Goal: Information Seeking & Learning: Learn about a topic

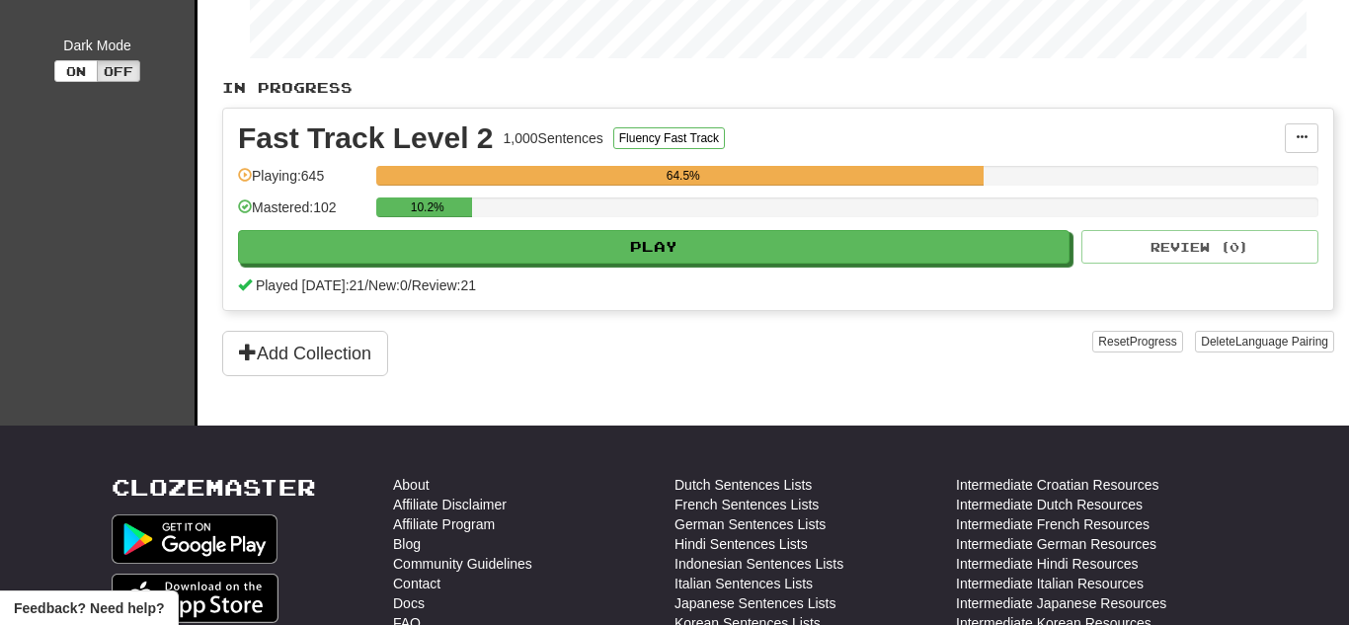
scroll to position [419, 0]
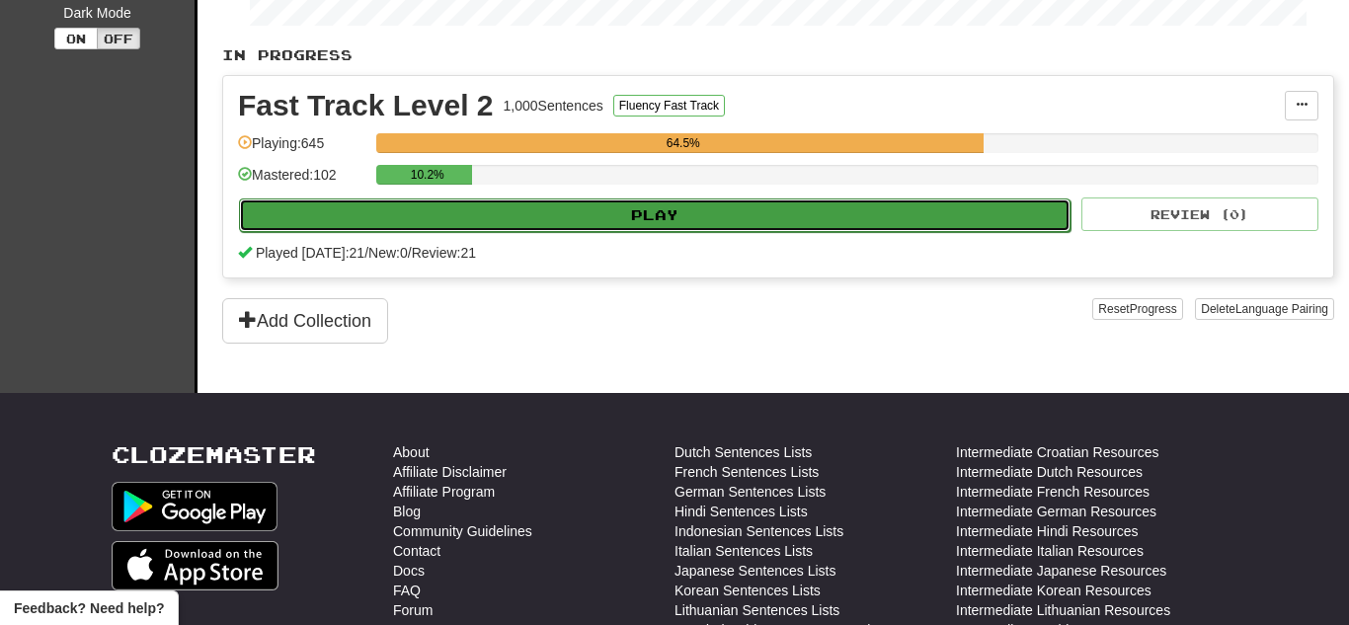
click at [661, 203] on button "Play" at bounding box center [654, 215] width 831 height 34
select select "**"
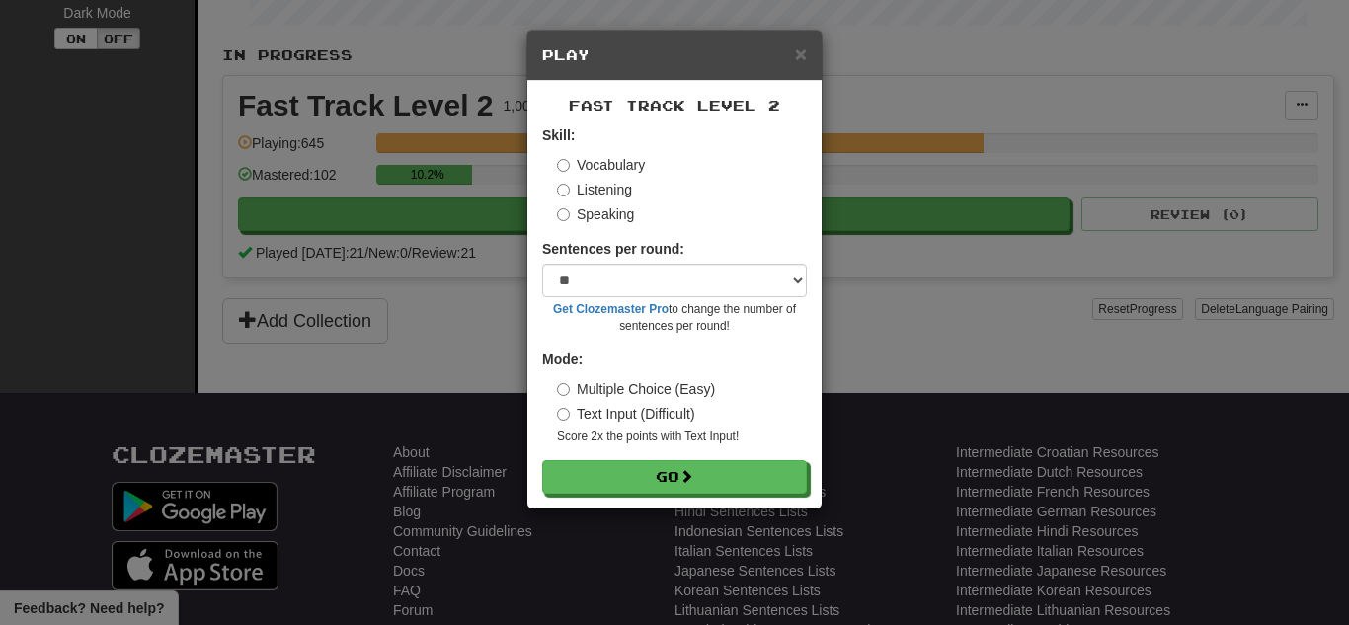
click at [621, 218] on label "Speaking" at bounding box center [595, 214] width 77 height 20
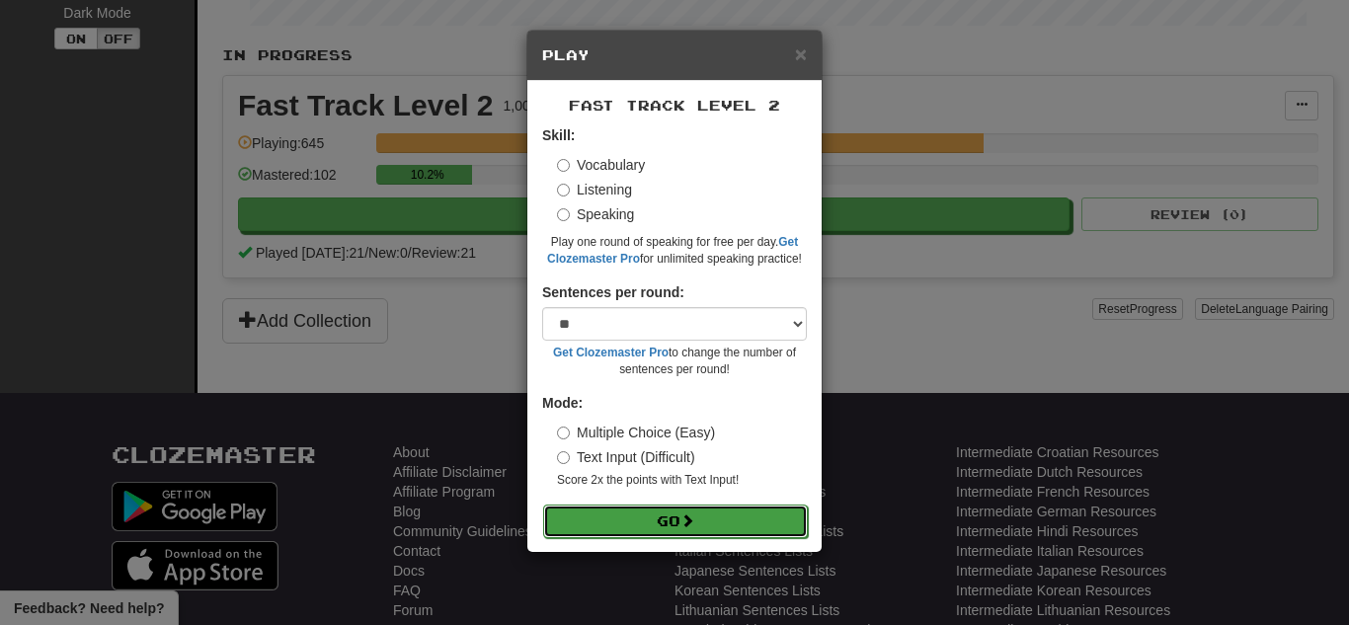
click at [633, 526] on button "Go" at bounding box center [675, 522] width 265 height 34
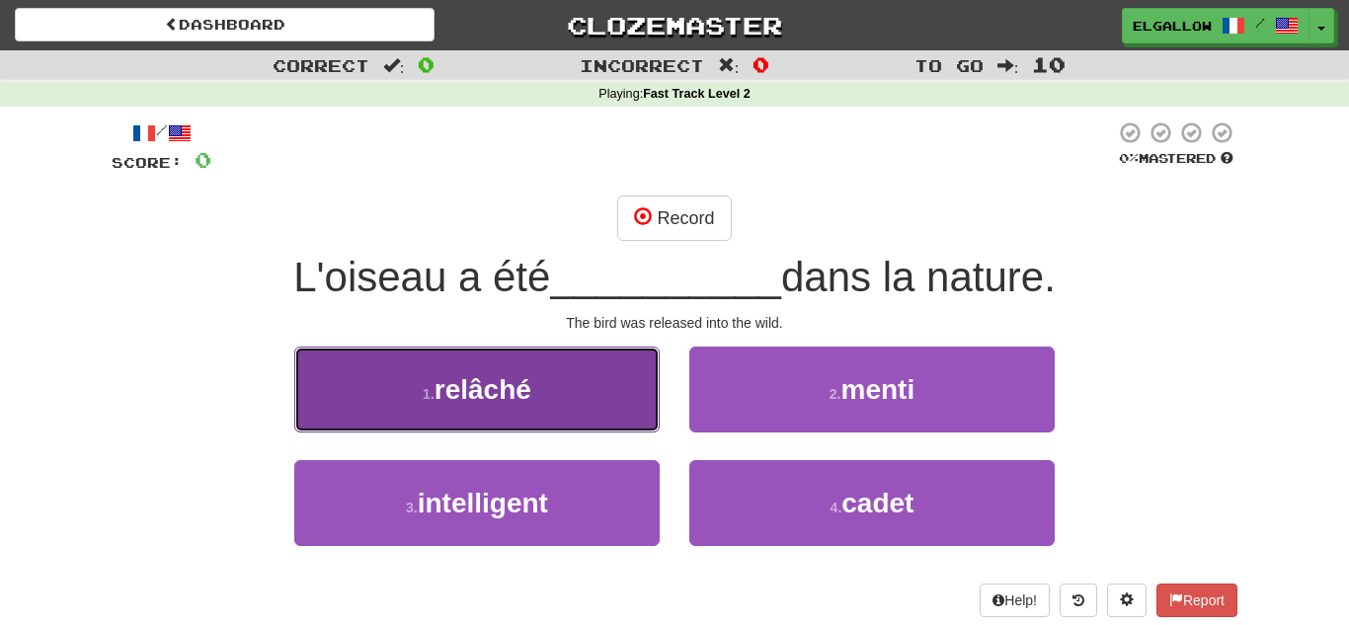
click at [342, 379] on button "1 . relâché" at bounding box center [476, 390] width 365 height 86
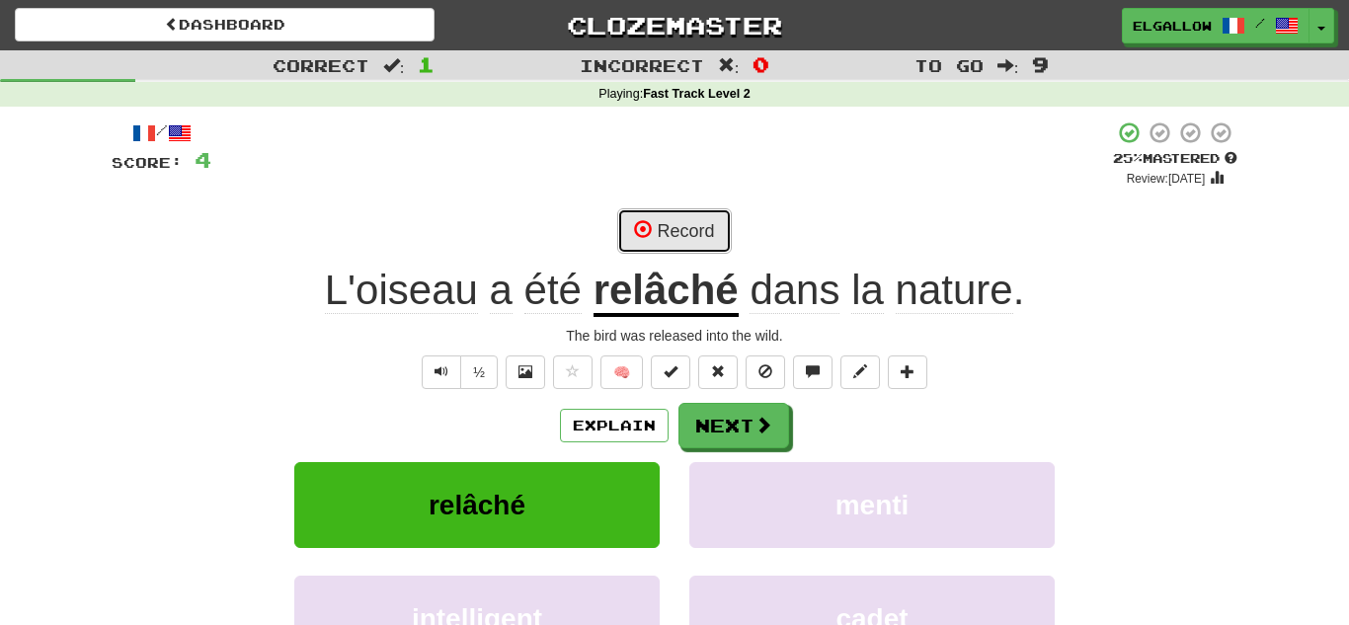
click at [717, 224] on button "Record" at bounding box center [674, 230] width 114 height 45
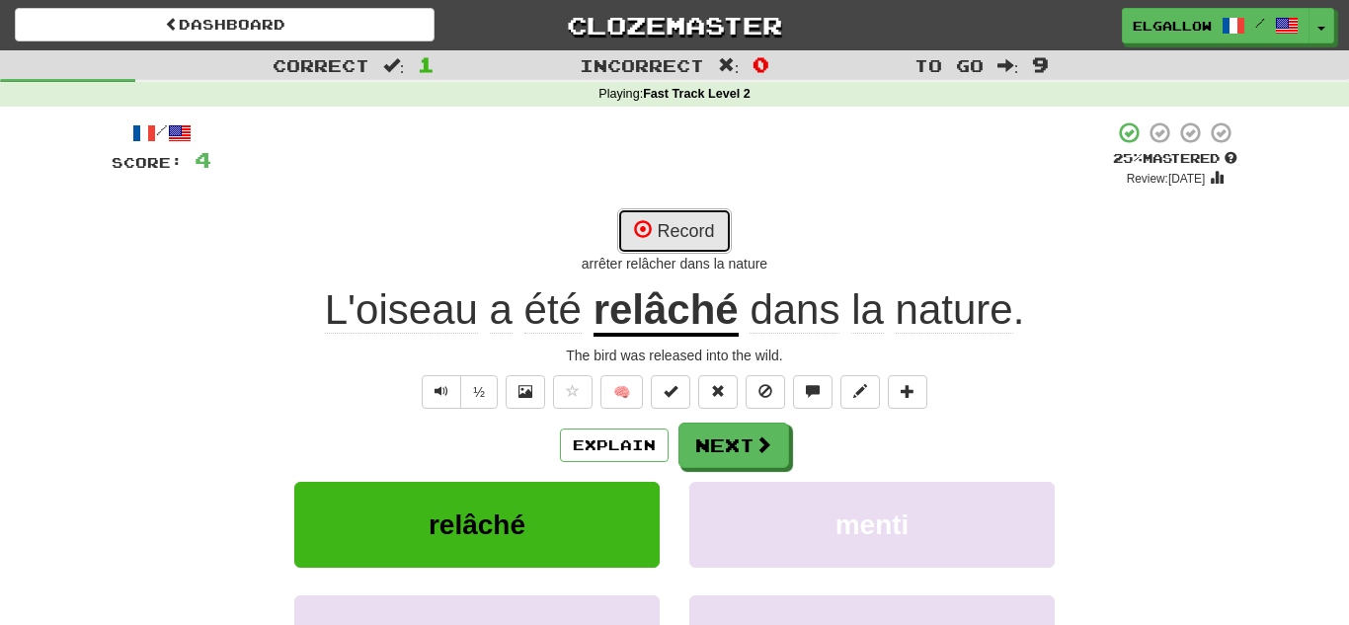
click at [682, 216] on button "Record" at bounding box center [674, 230] width 114 height 45
click at [680, 243] on button "Record" at bounding box center [674, 230] width 114 height 45
click at [706, 230] on button "Record" at bounding box center [674, 230] width 114 height 45
click at [706, 243] on button "Record" at bounding box center [674, 230] width 114 height 45
click at [713, 230] on button "Record" at bounding box center [674, 230] width 114 height 45
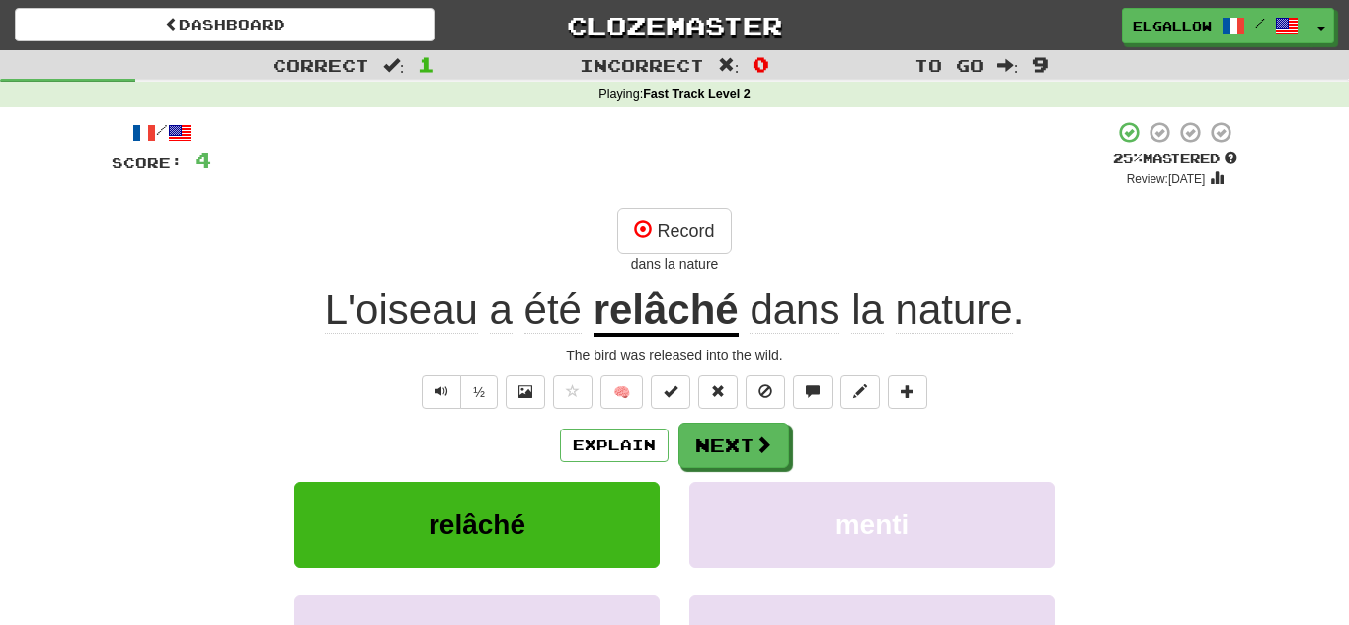
click at [732, 468] on div "Explain Next relâché menti intelligent cadet Learn more: relâché menti intellig…" at bounding box center [675, 581] width 1126 height 317
click at [730, 458] on button "Next" at bounding box center [734, 446] width 111 height 45
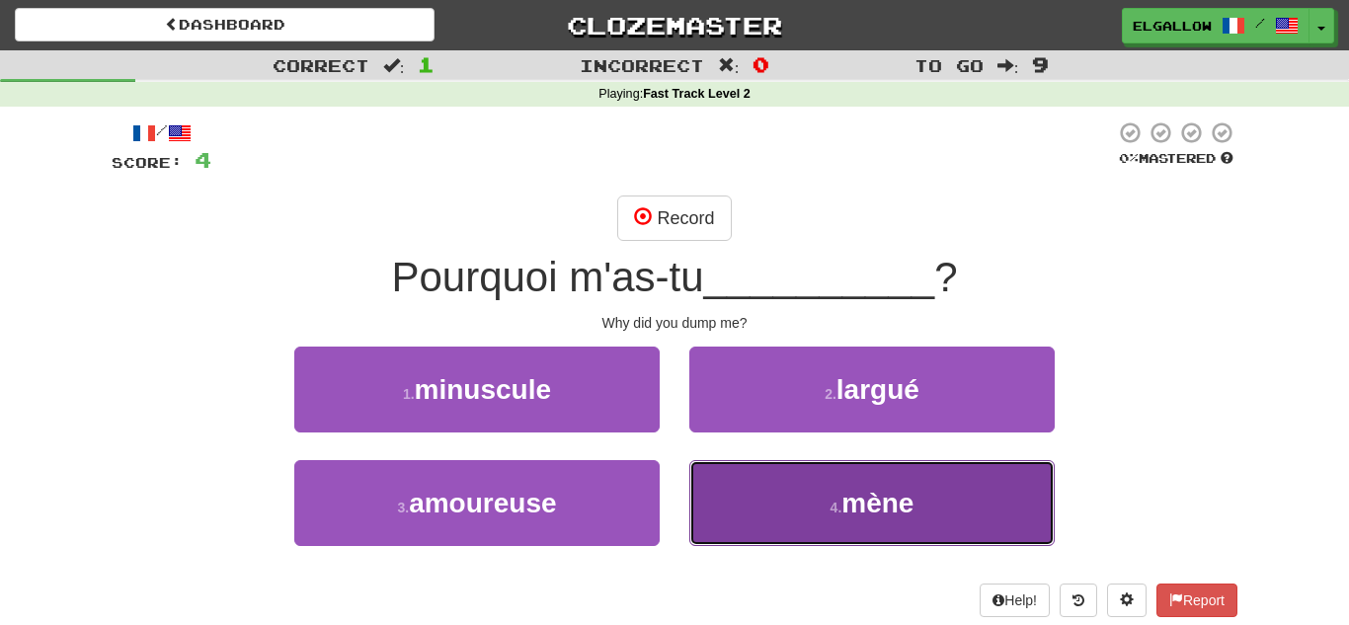
click at [857, 530] on button "4 . mène" at bounding box center [871, 503] width 365 height 86
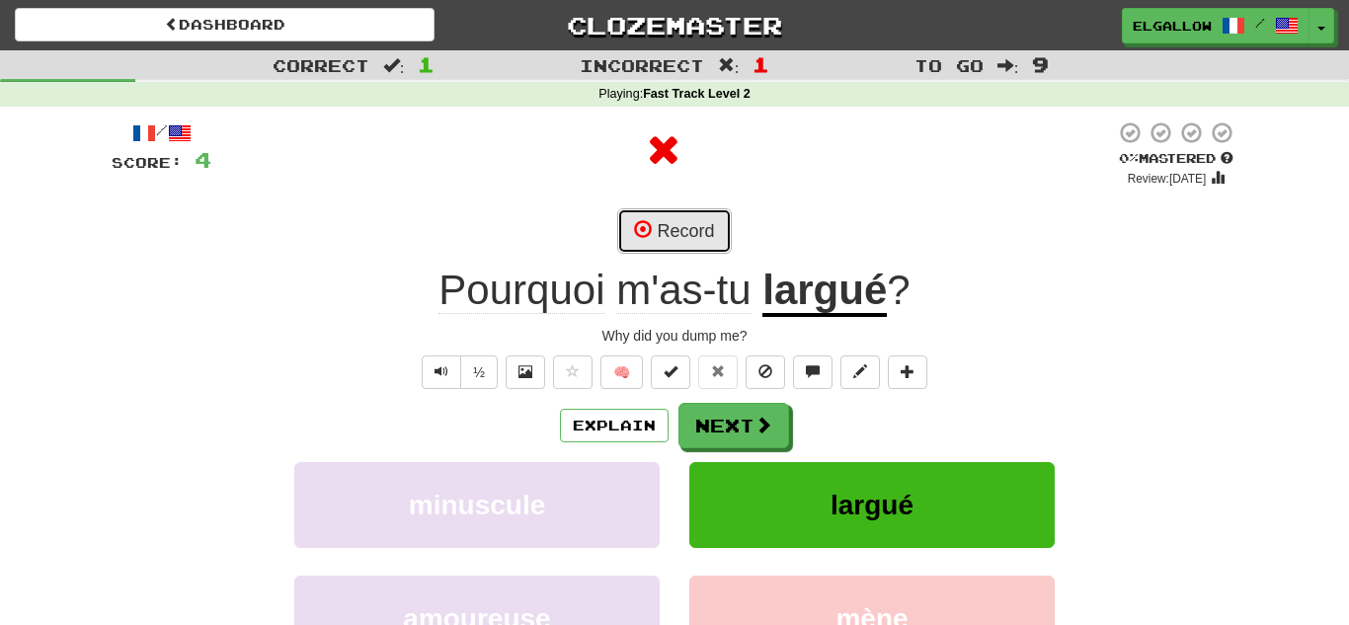
click at [699, 247] on button "Record" at bounding box center [674, 230] width 114 height 45
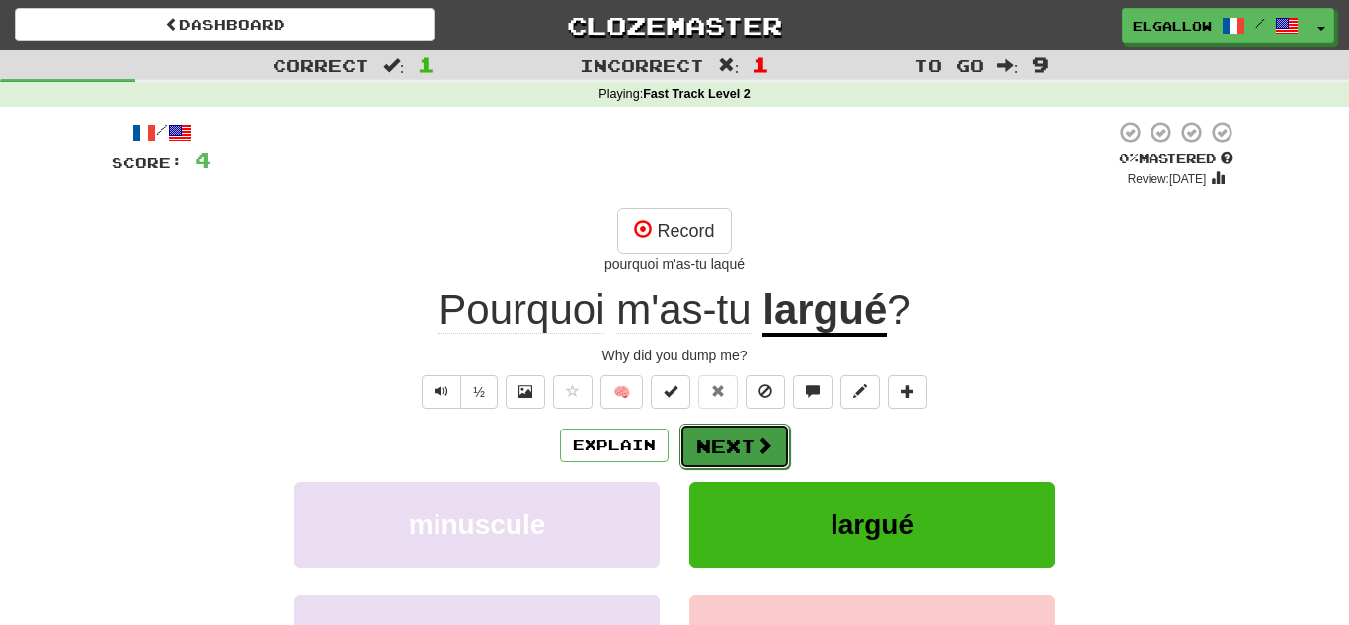
click at [755, 451] on span at bounding box center [764, 445] width 18 height 18
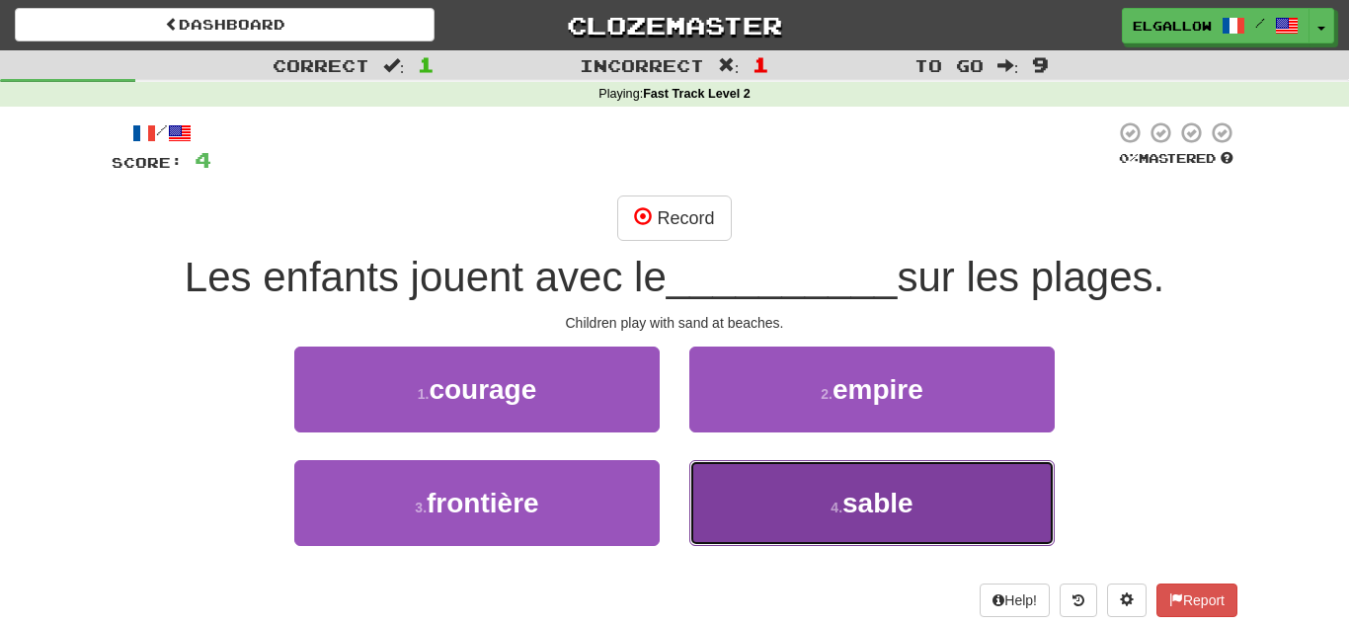
click at [747, 514] on button "4 . sable" at bounding box center [871, 503] width 365 height 86
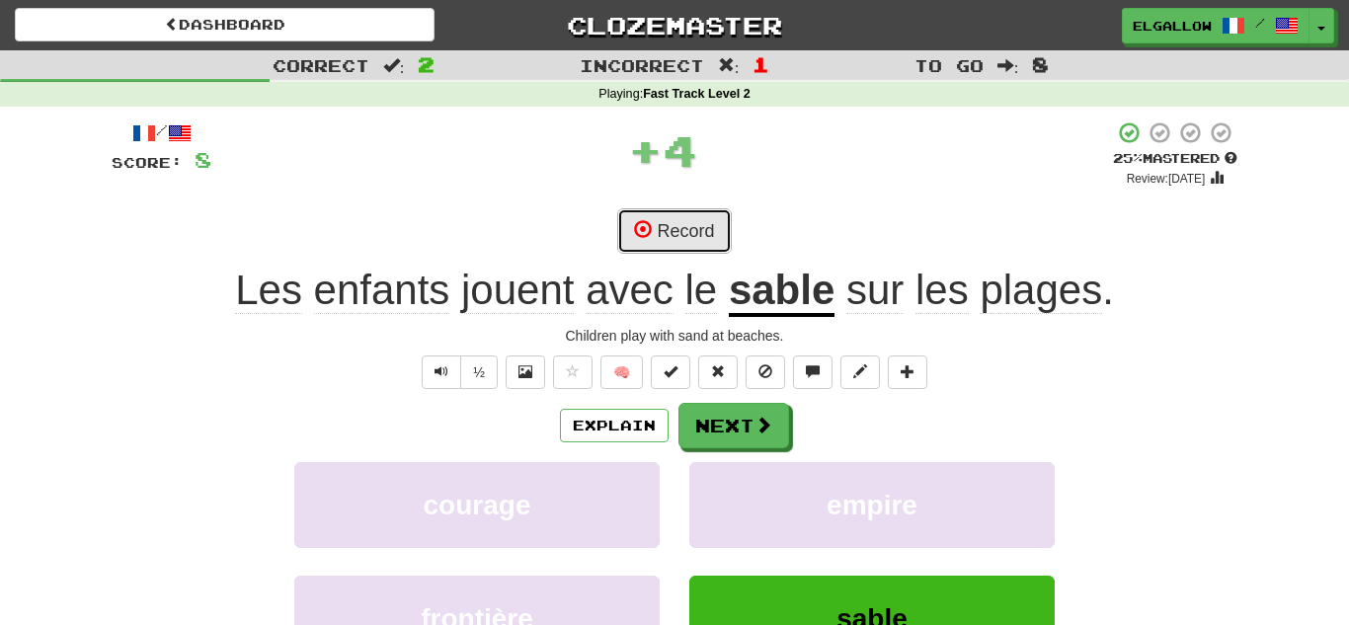
click at [682, 231] on button "Record" at bounding box center [674, 230] width 114 height 45
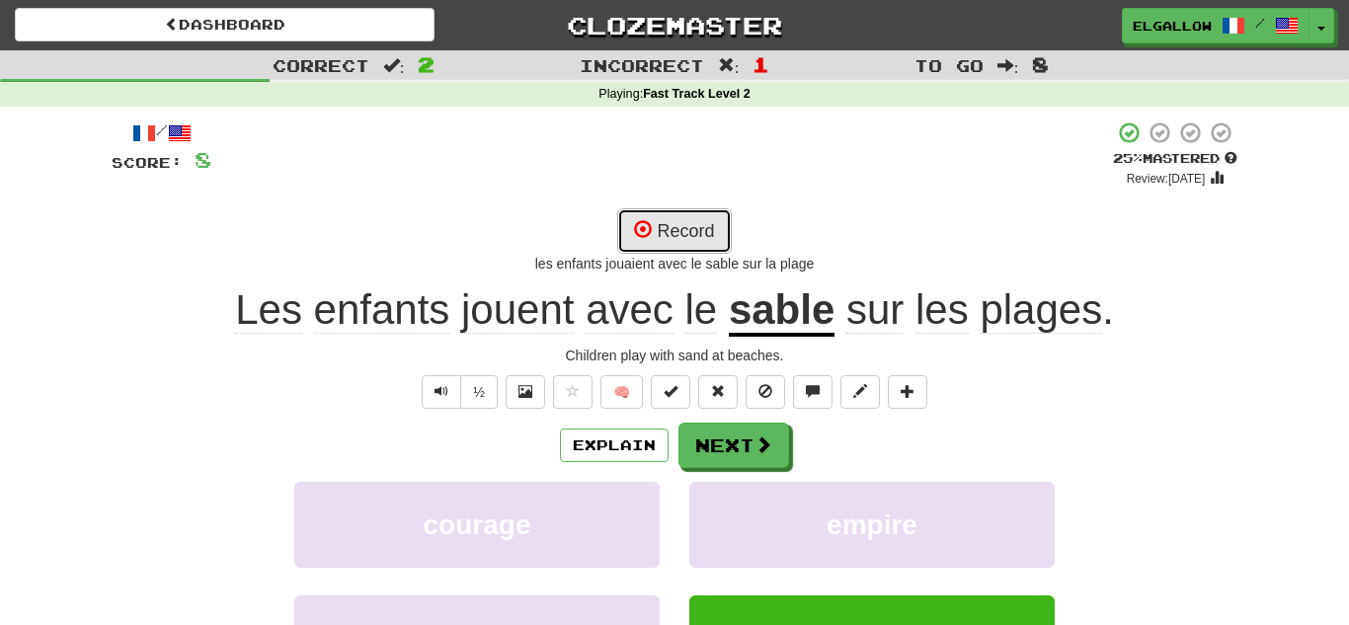
click at [672, 209] on button "Record" at bounding box center [674, 230] width 114 height 45
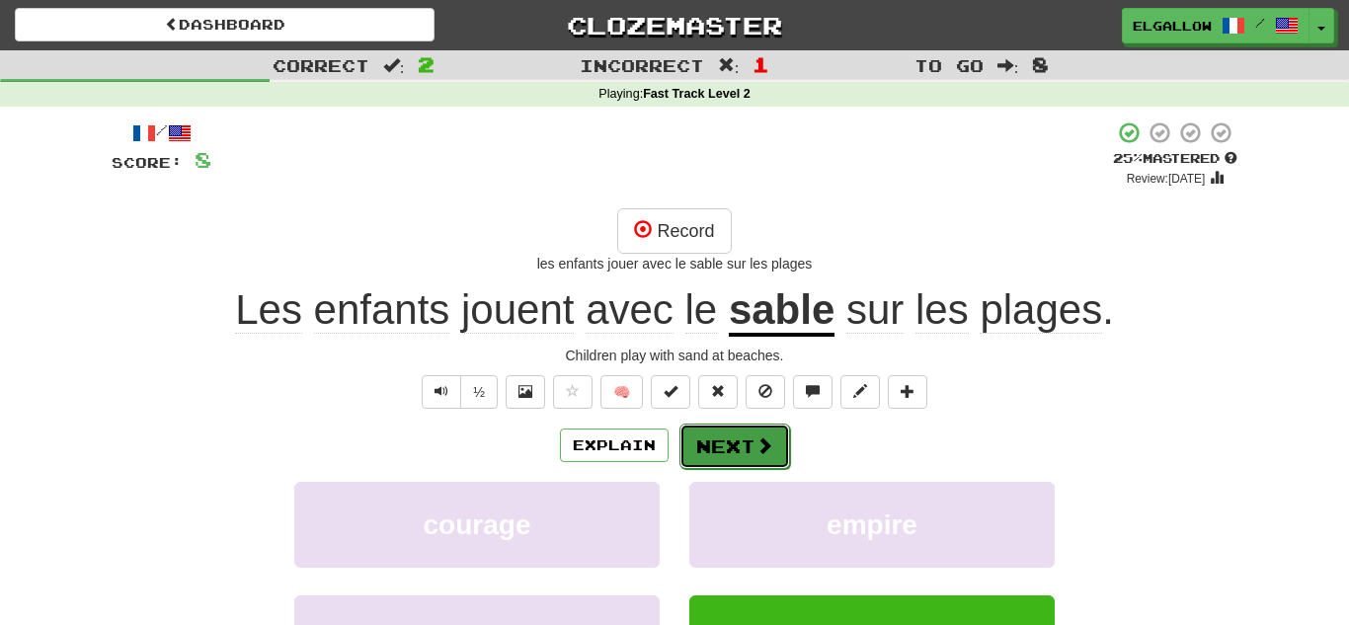
click at [773, 460] on button "Next" at bounding box center [734, 446] width 111 height 45
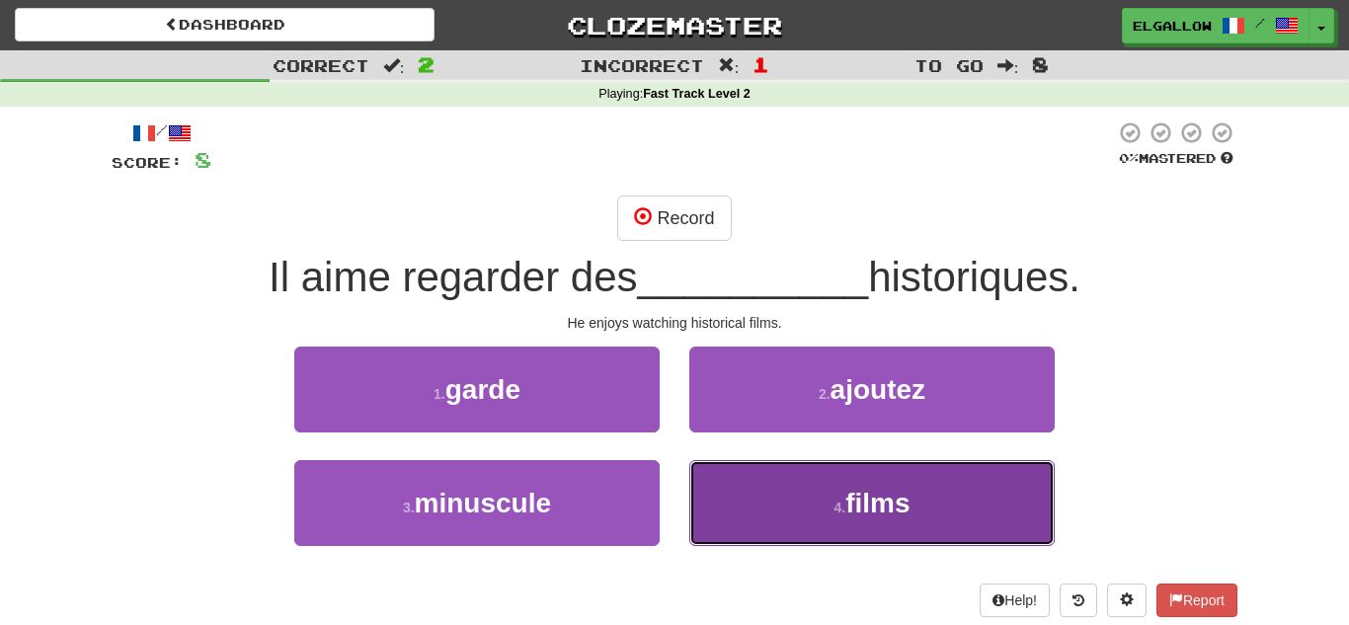
click at [818, 526] on button "4 . films" at bounding box center [871, 503] width 365 height 86
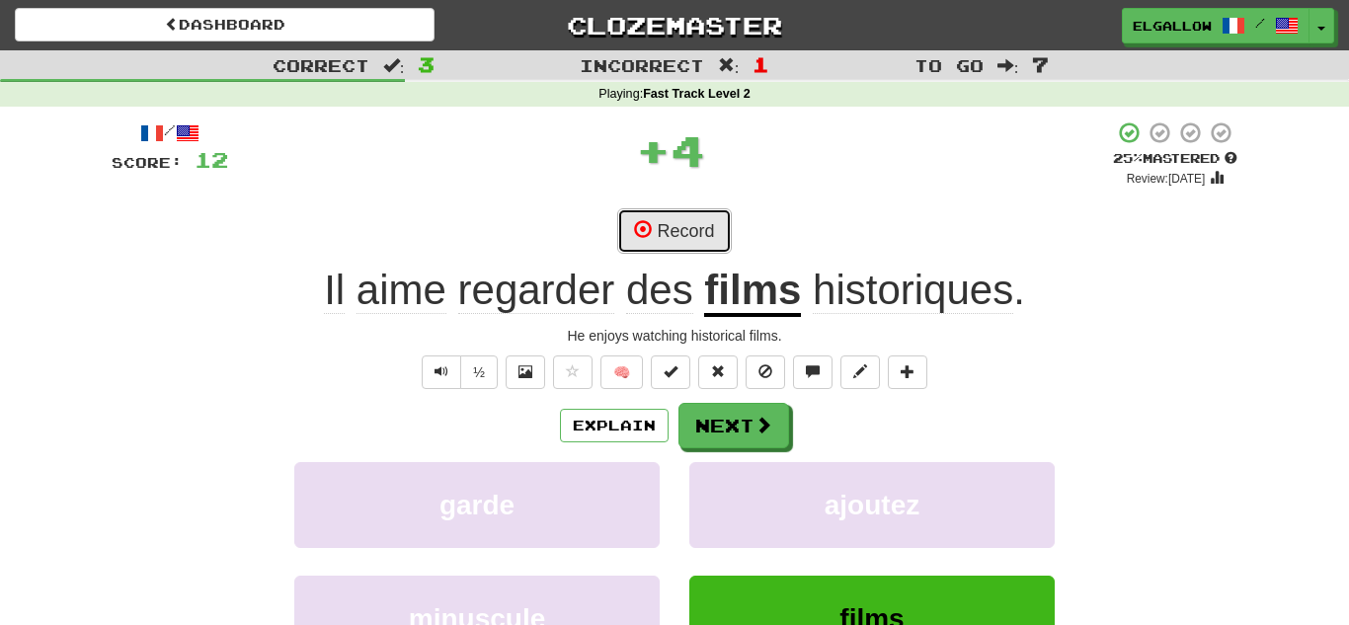
click at [696, 239] on button "Record" at bounding box center [674, 230] width 114 height 45
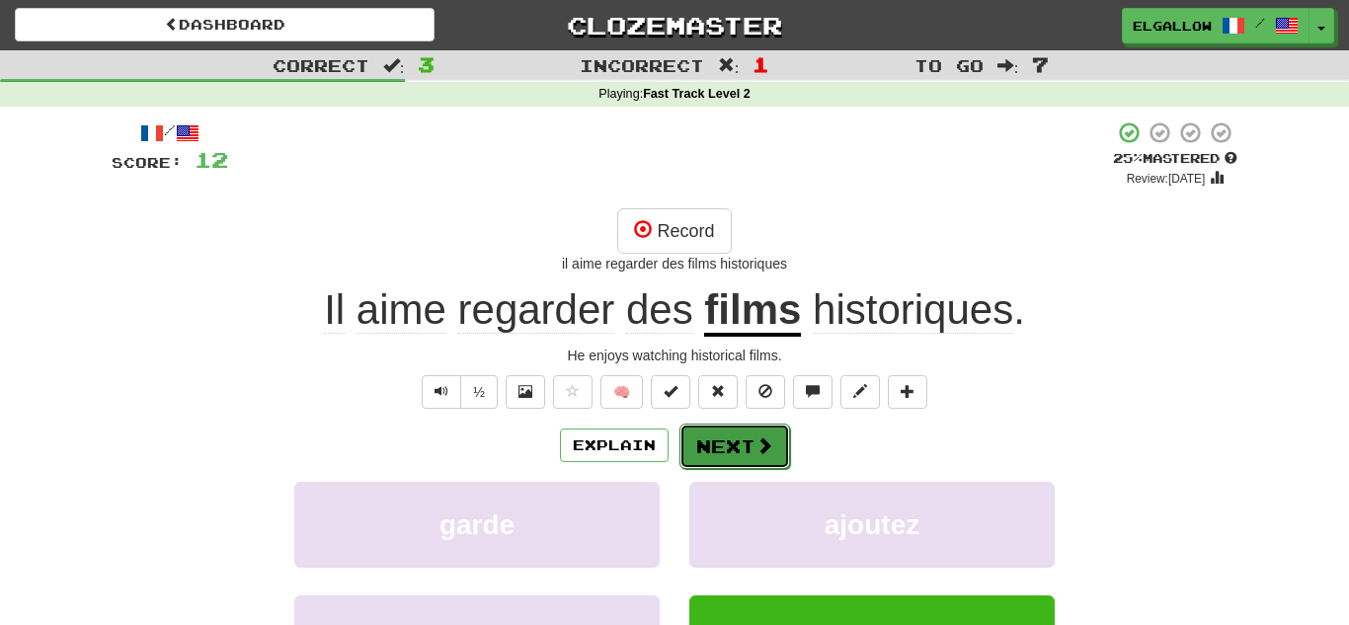
click at [745, 453] on button "Next" at bounding box center [734, 446] width 111 height 45
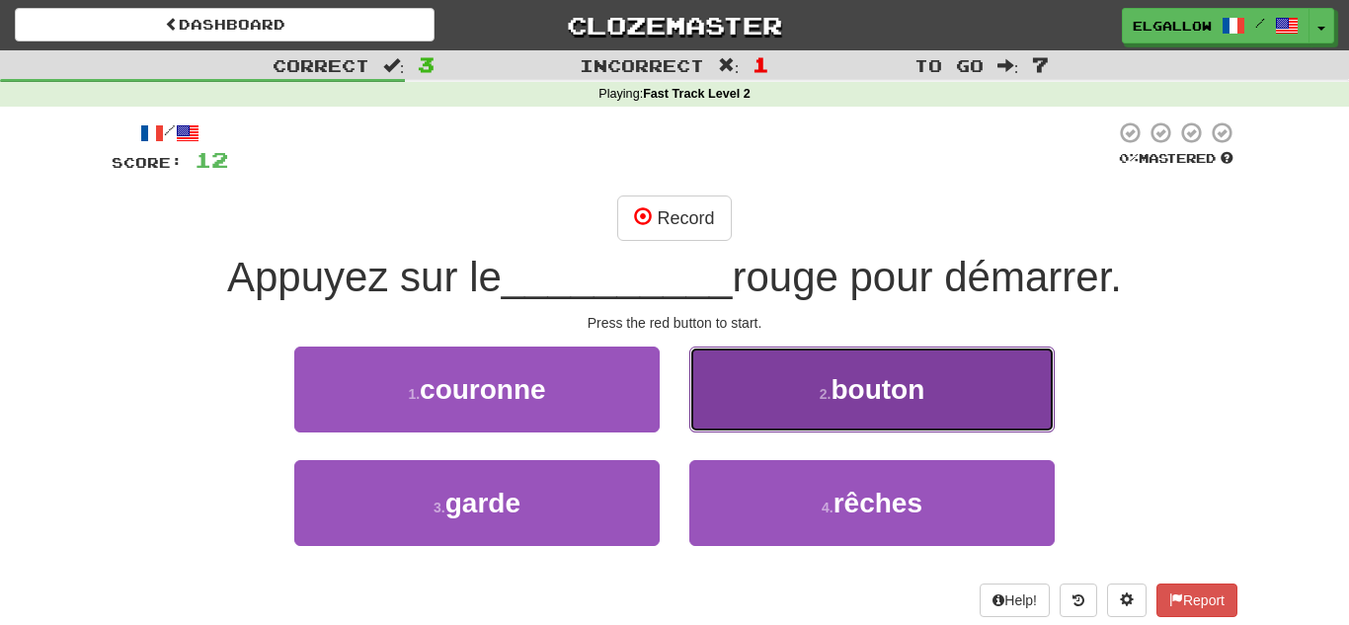
click at [776, 389] on button "2 . bouton" at bounding box center [871, 390] width 365 height 86
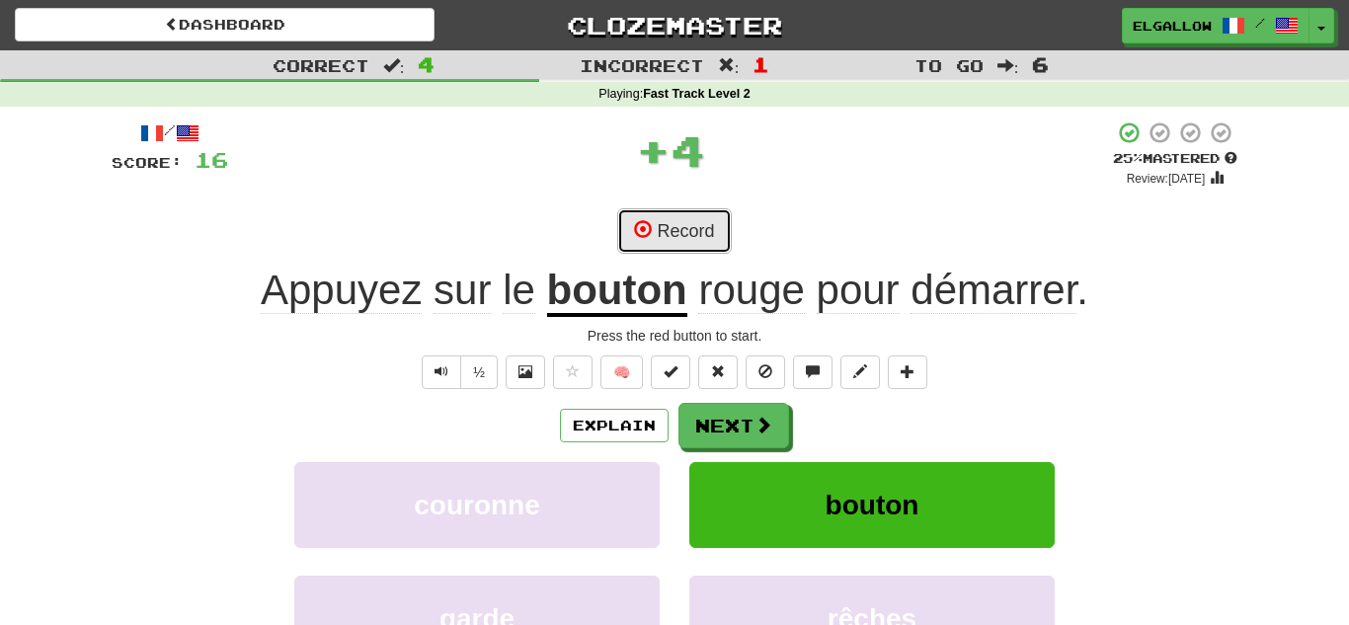
click at [670, 229] on button "Record" at bounding box center [674, 230] width 114 height 45
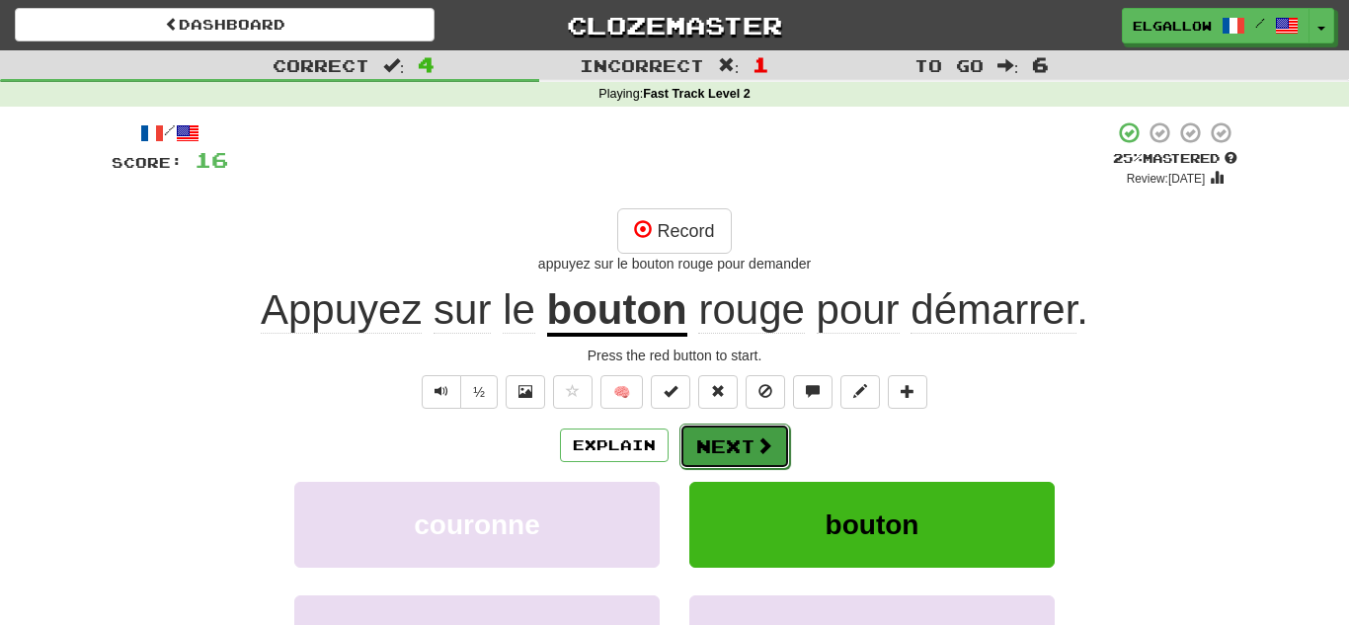
click at [739, 456] on button "Next" at bounding box center [734, 446] width 111 height 45
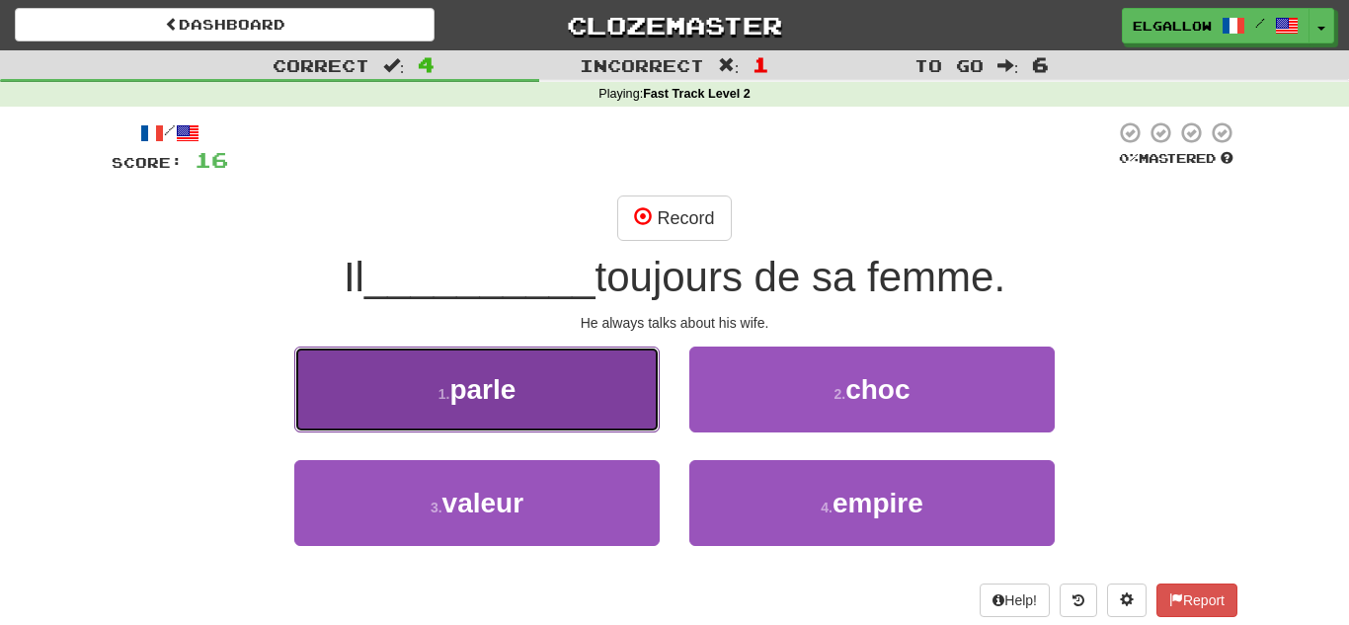
click at [503, 364] on button "1 . parle" at bounding box center [476, 390] width 365 height 86
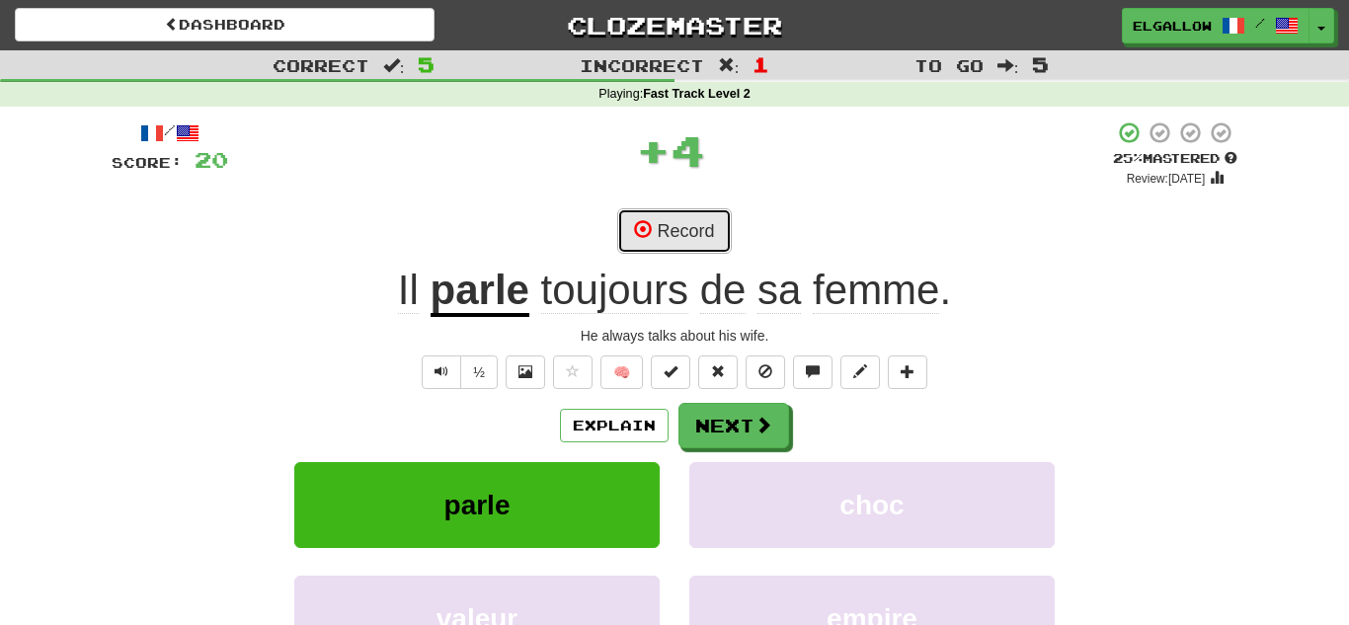
click at [667, 248] on button "Record" at bounding box center [674, 230] width 114 height 45
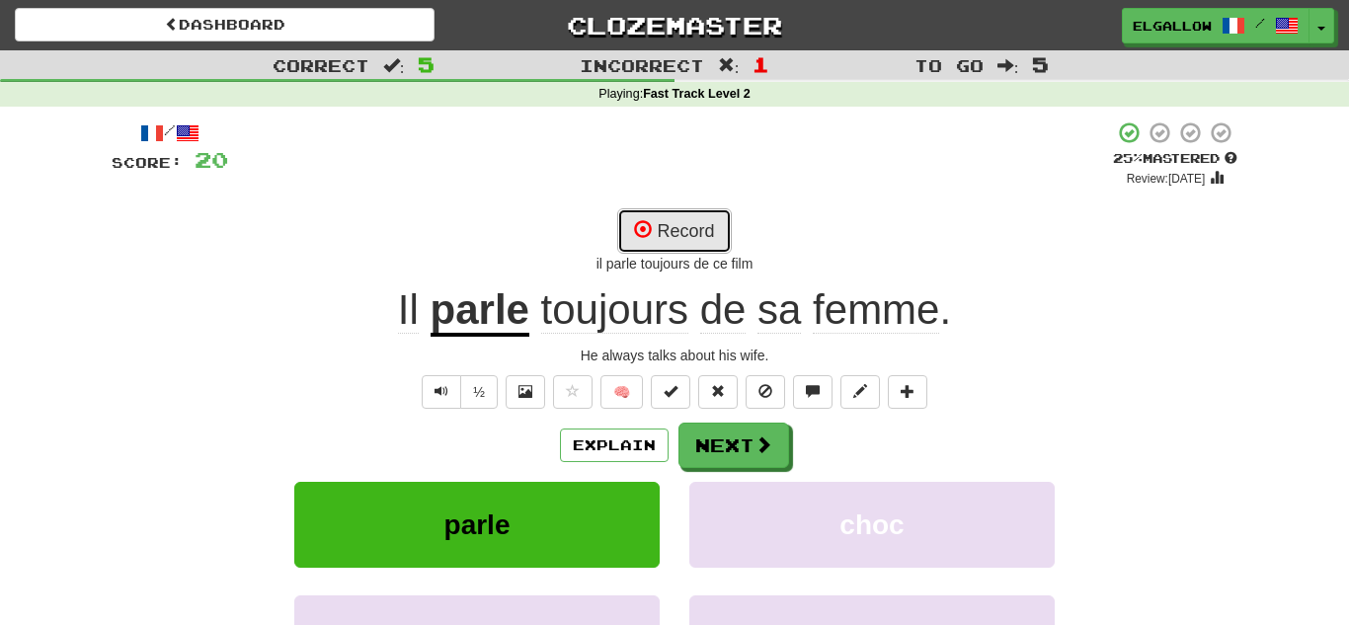
click at [698, 225] on button "Record" at bounding box center [674, 230] width 114 height 45
click at [721, 225] on button "Record" at bounding box center [674, 230] width 114 height 45
click at [674, 236] on button "Record" at bounding box center [674, 230] width 114 height 45
click at [689, 217] on button "Record" at bounding box center [674, 230] width 114 height 45
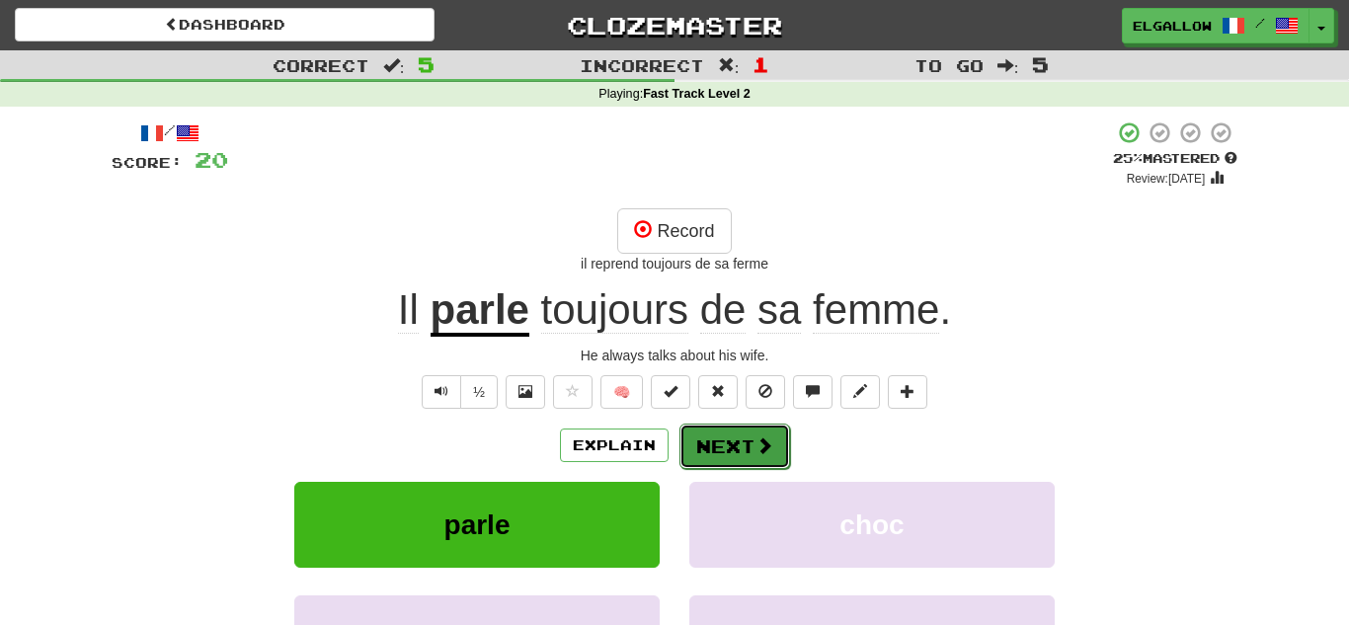
click at [758, 446] on span at bounding box center [764, 445] width 18 height 18
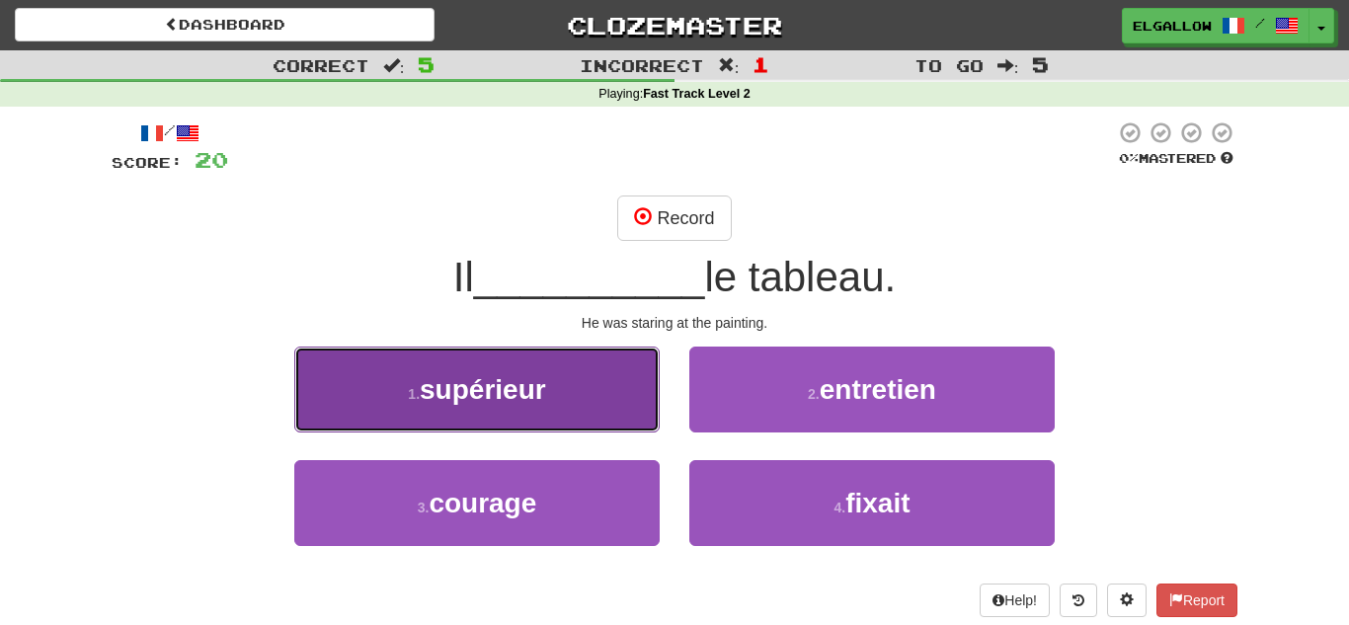
click at [556, 384] on button "1 . supérieur" at bounding box center [476, 390] width 365 height 86
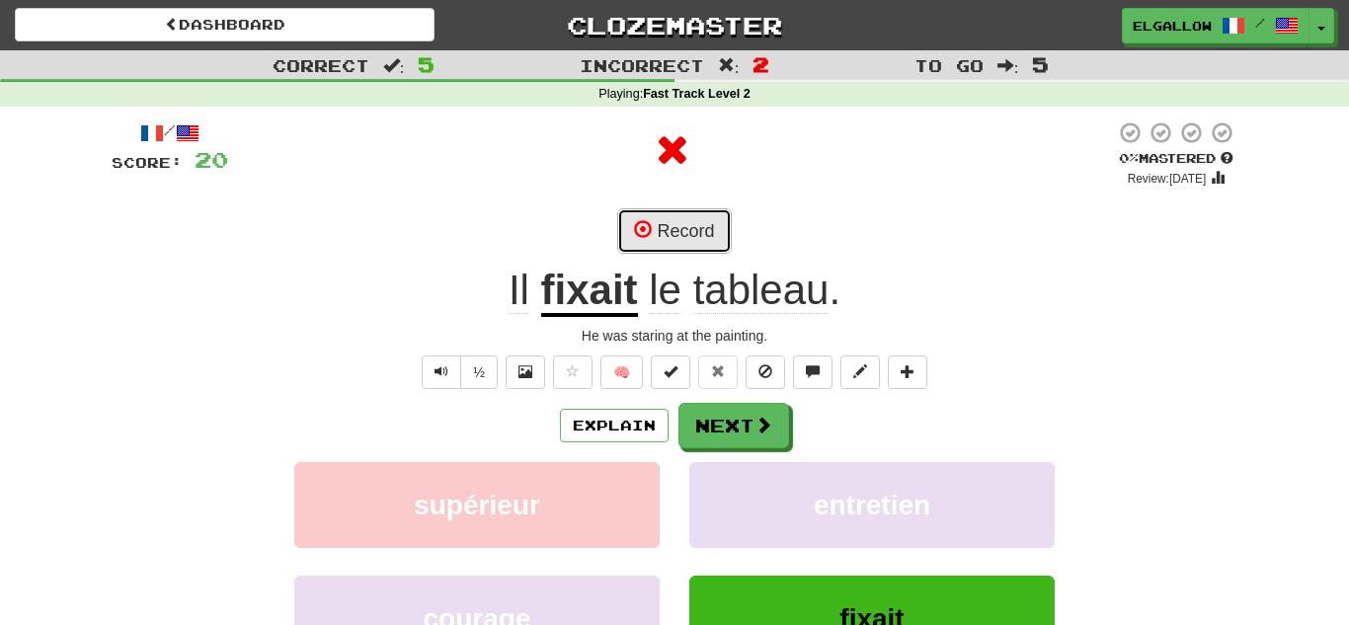
click at [685, 218] on button "Record" at bounding box center [674, 230] width 114 height 45
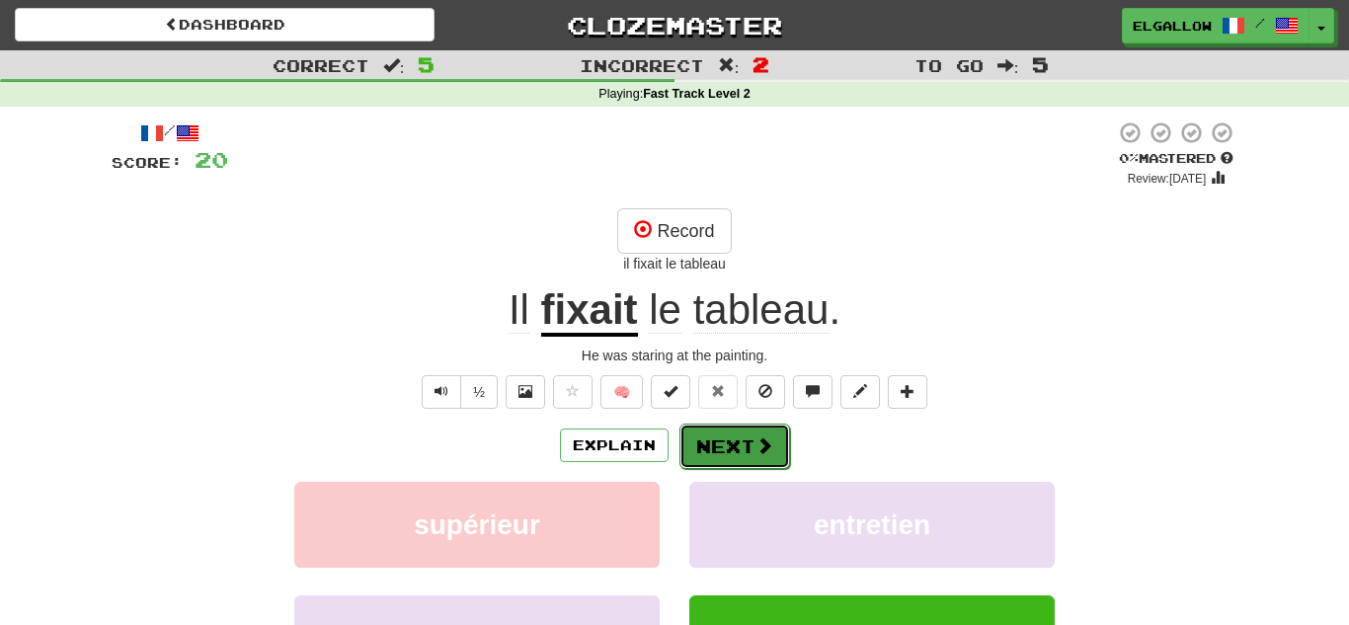
click at [759, 458] on button "Next" at bounding box center [734, 446] width 111 height 45
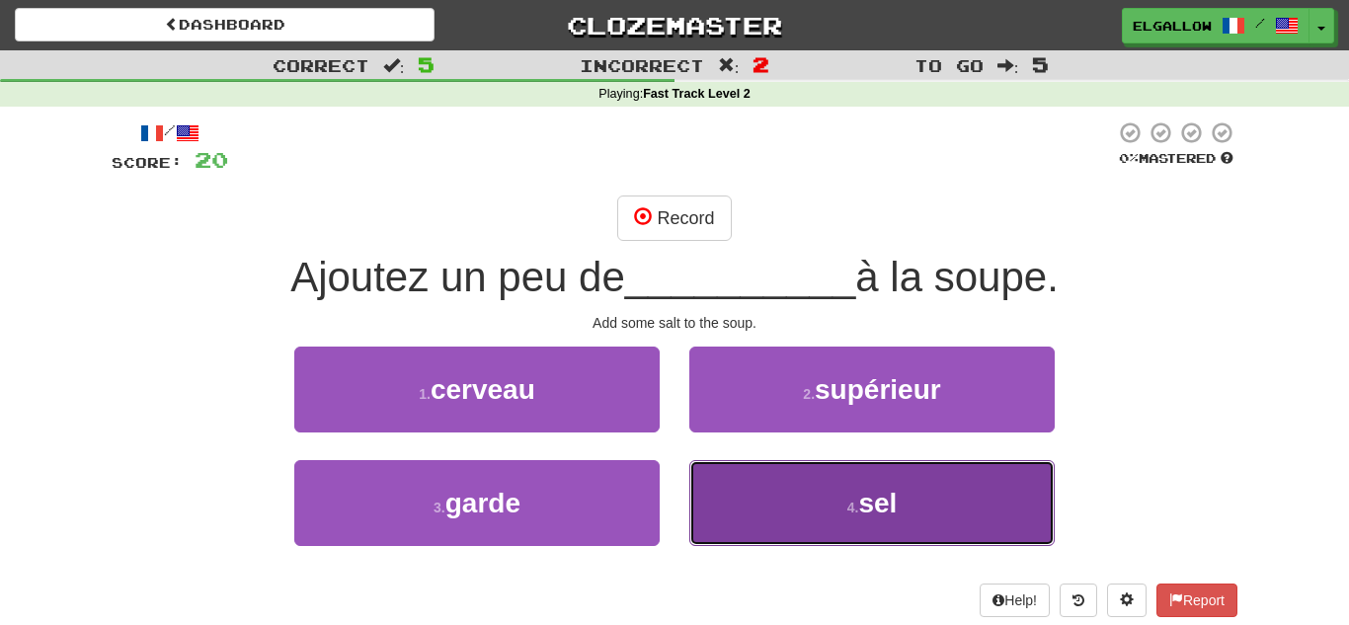
click at [803, 504] on button "4 . sel" at bounding box center [871, 503] width 365 height 86
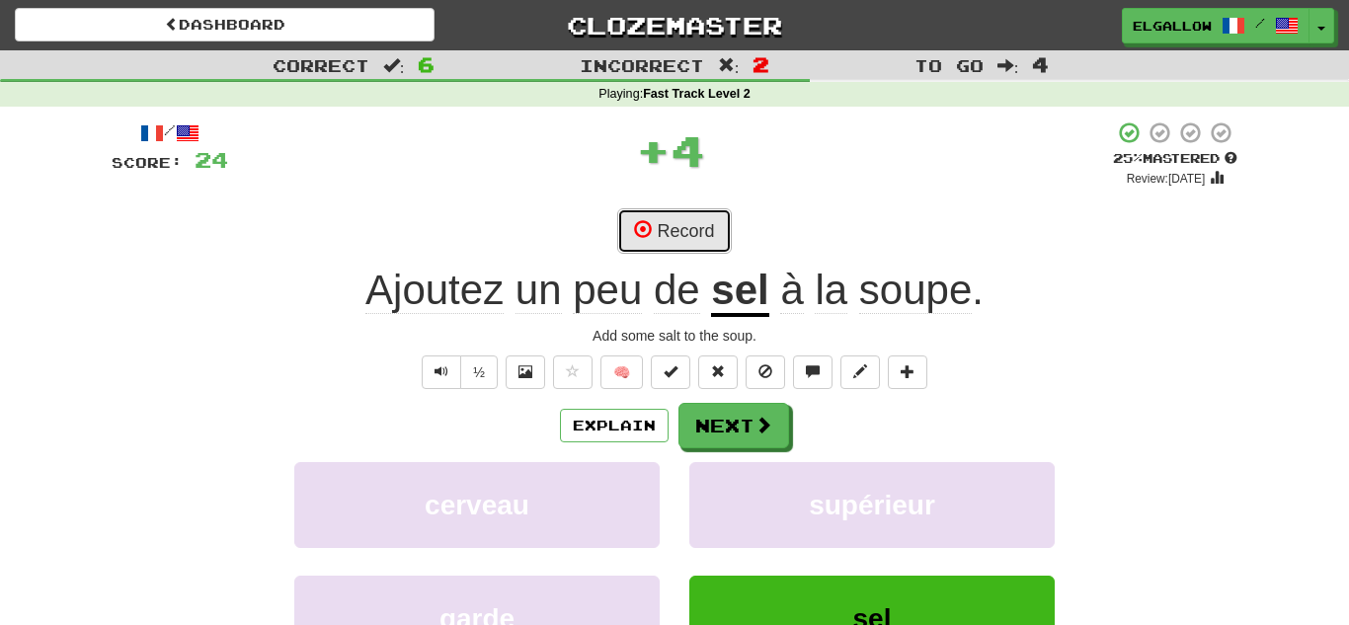
click at [719, 236] on button "Record" at bounding box center [674, 230] width 114 height 45
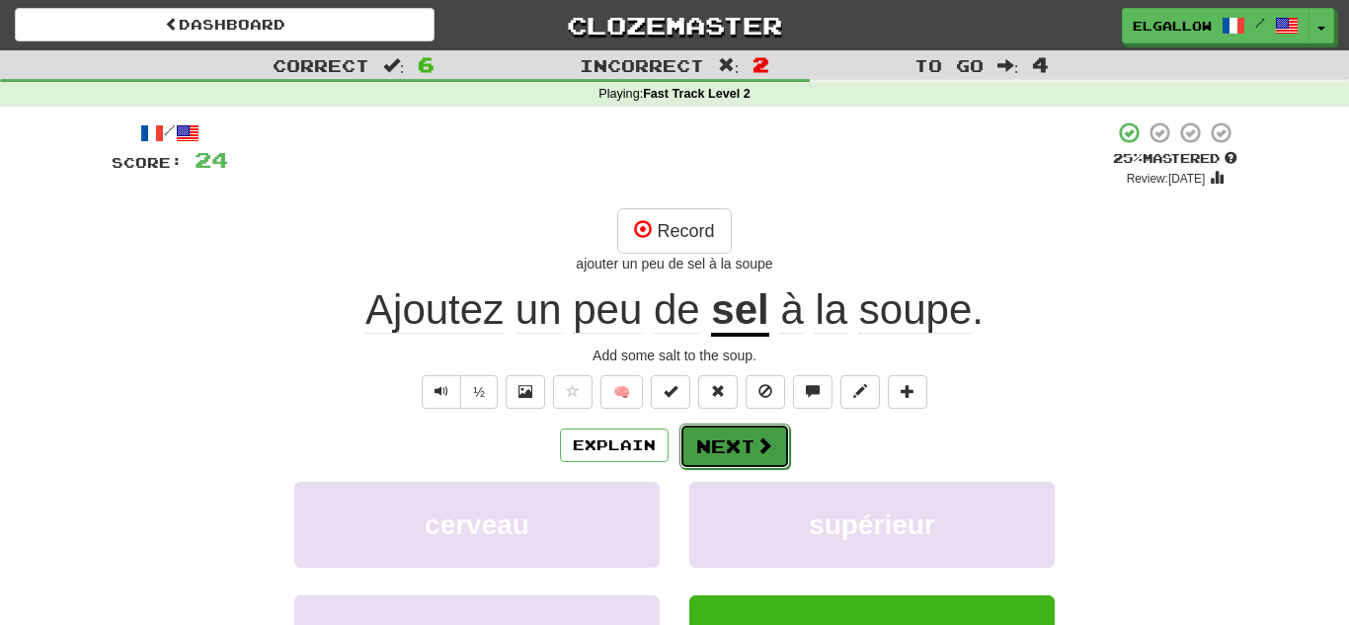
click at [745, 458] on button "Next" at bounding box center [734, 446] width 111 height 45
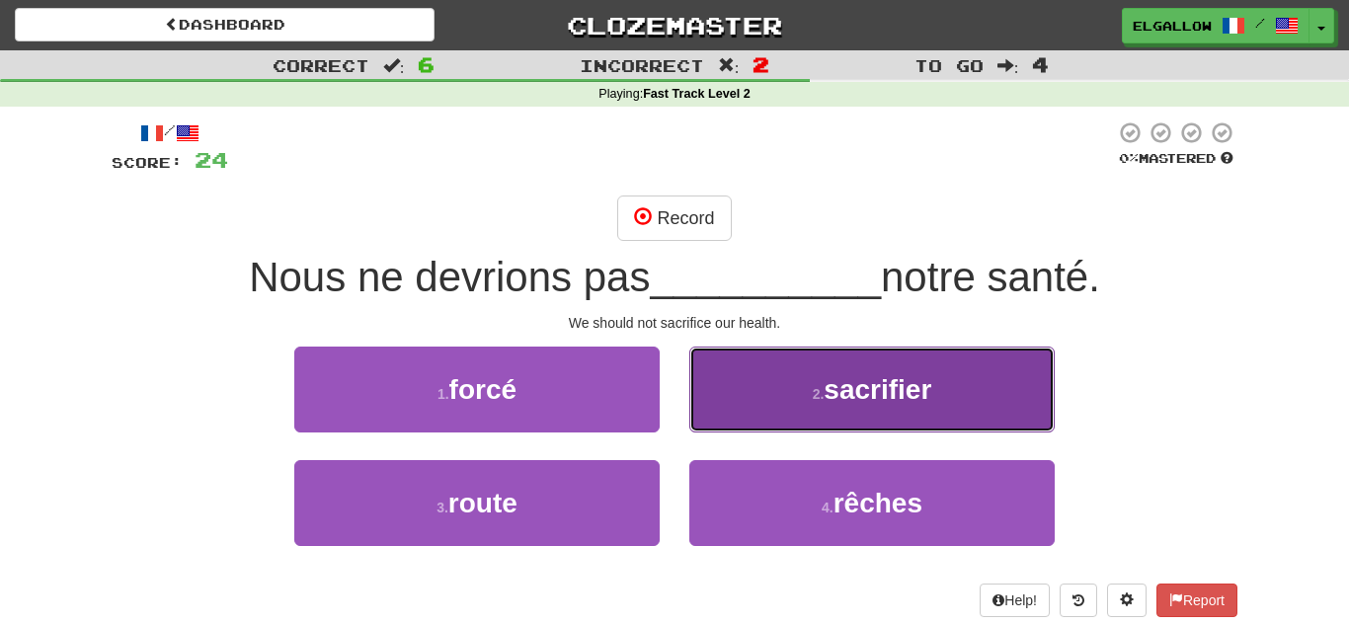
click at [817, 371] on button "2 . sacrifier" at bounding box center [871, 390] width 365 height 86
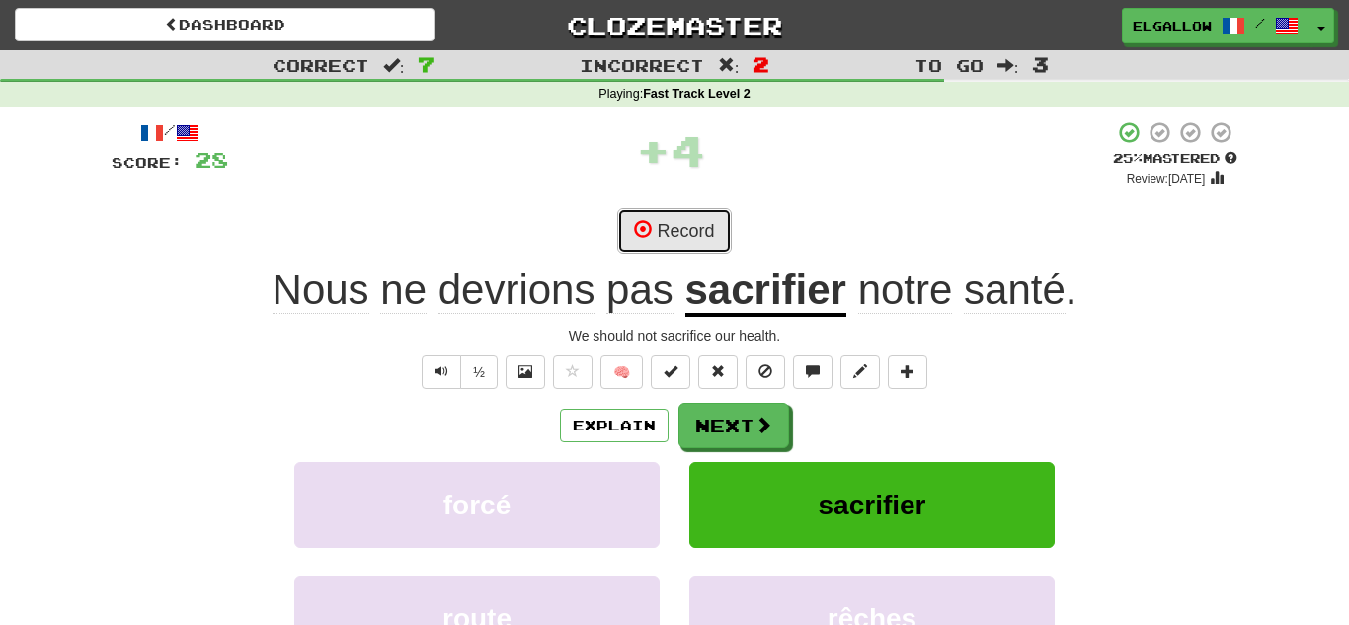
click at [729, 223] on button "Record" at bounding box center [674, 230] width 114 height 45
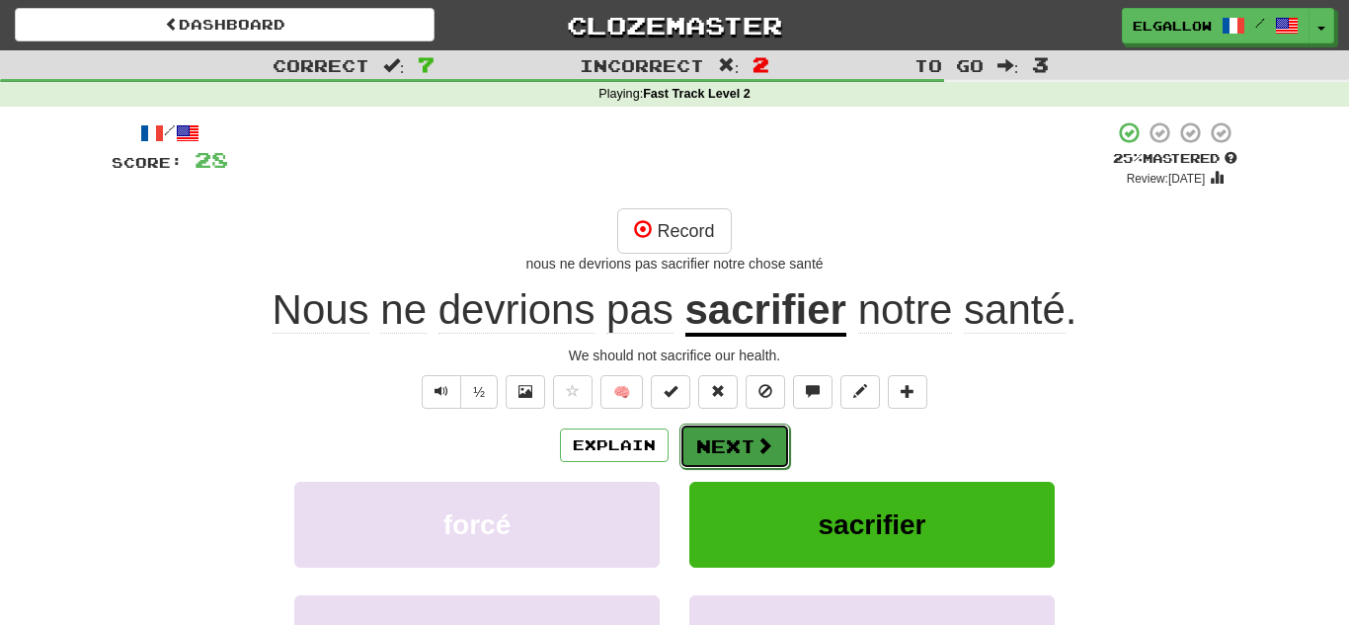
click at [740, 452] on button "Next" at bounding box center [734, 446] width 111 height 45
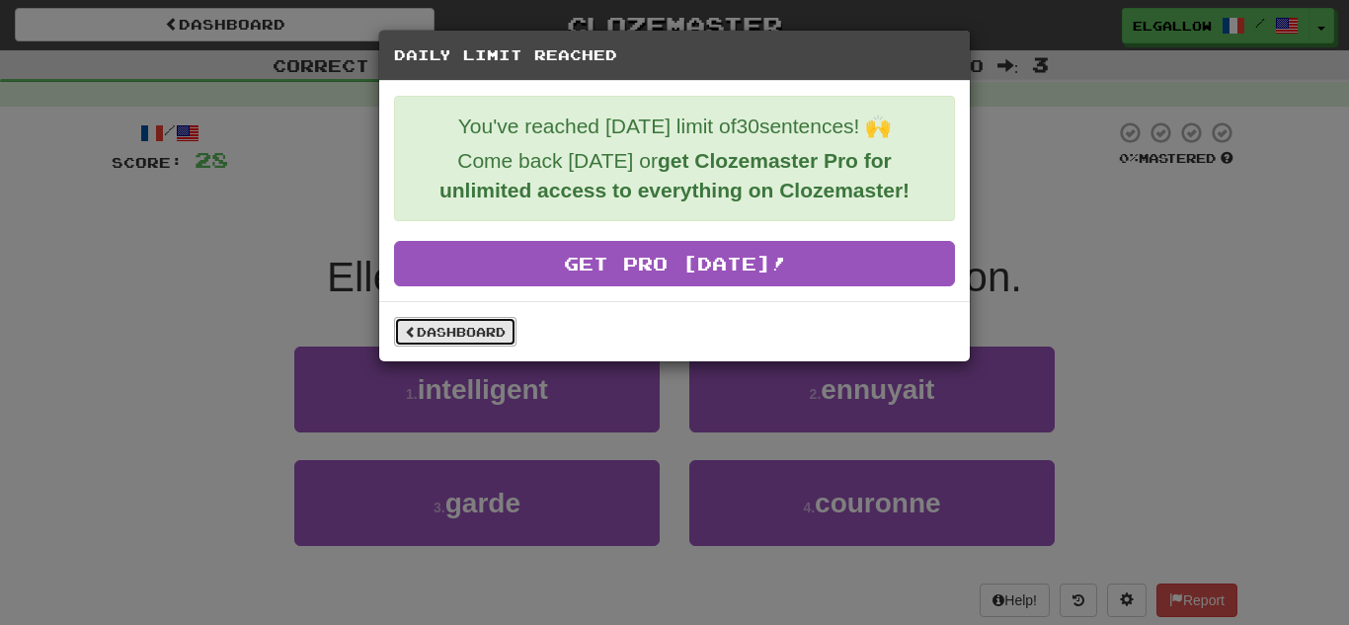
click at [440, 339] on link "Dashboard" at bounding box center [455, 332] width 122 height 30
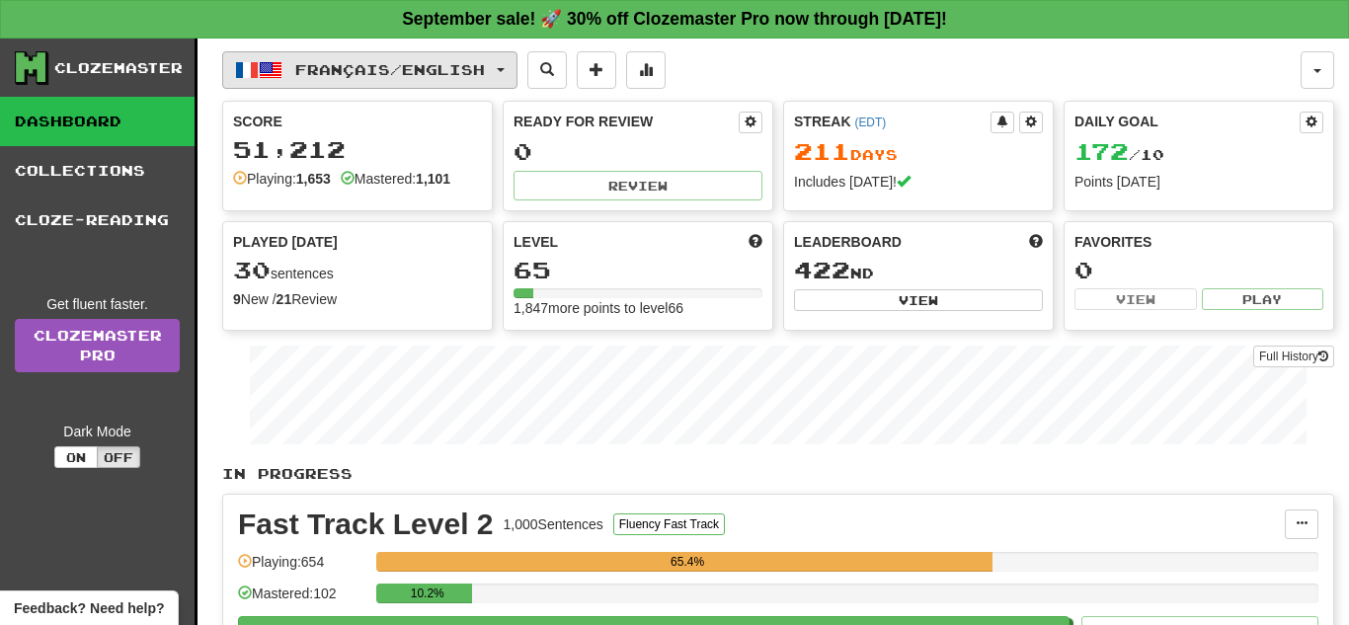
click at [400, 74] on span "Français / English" at bounding box center [390, 69] width 190 height 17
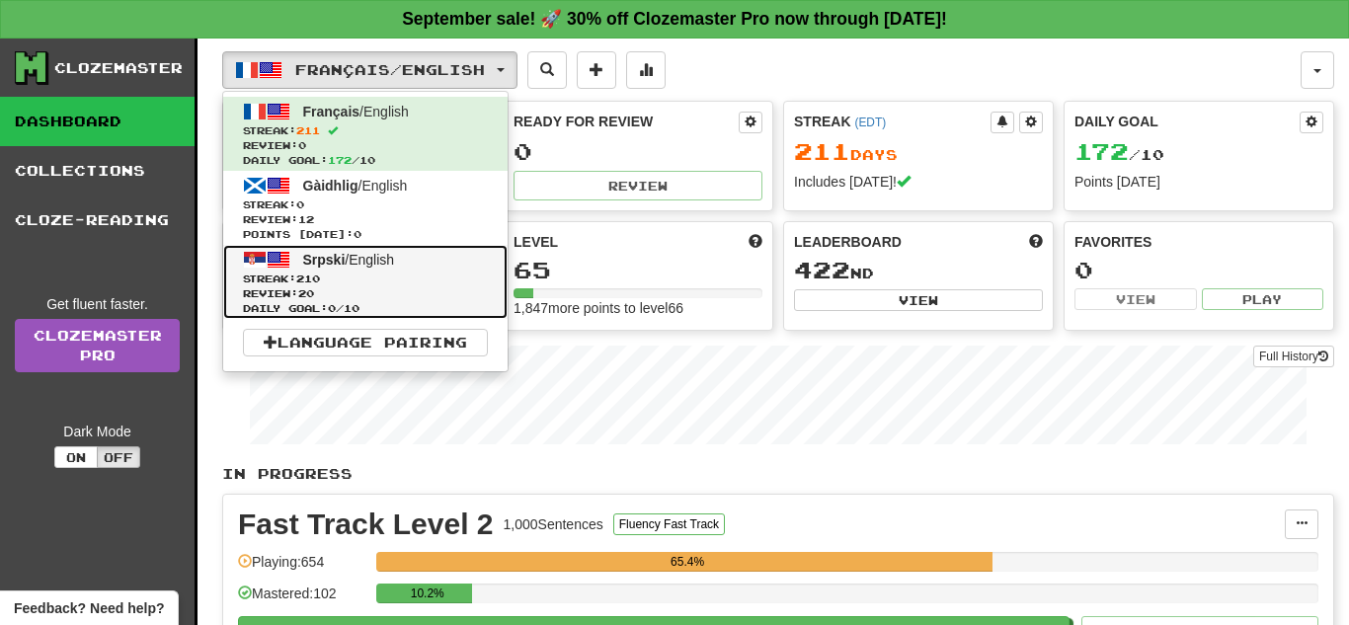
click at [358, 277] on span "Streak: 210" at bounding box center [365, 279] width 245 height 15
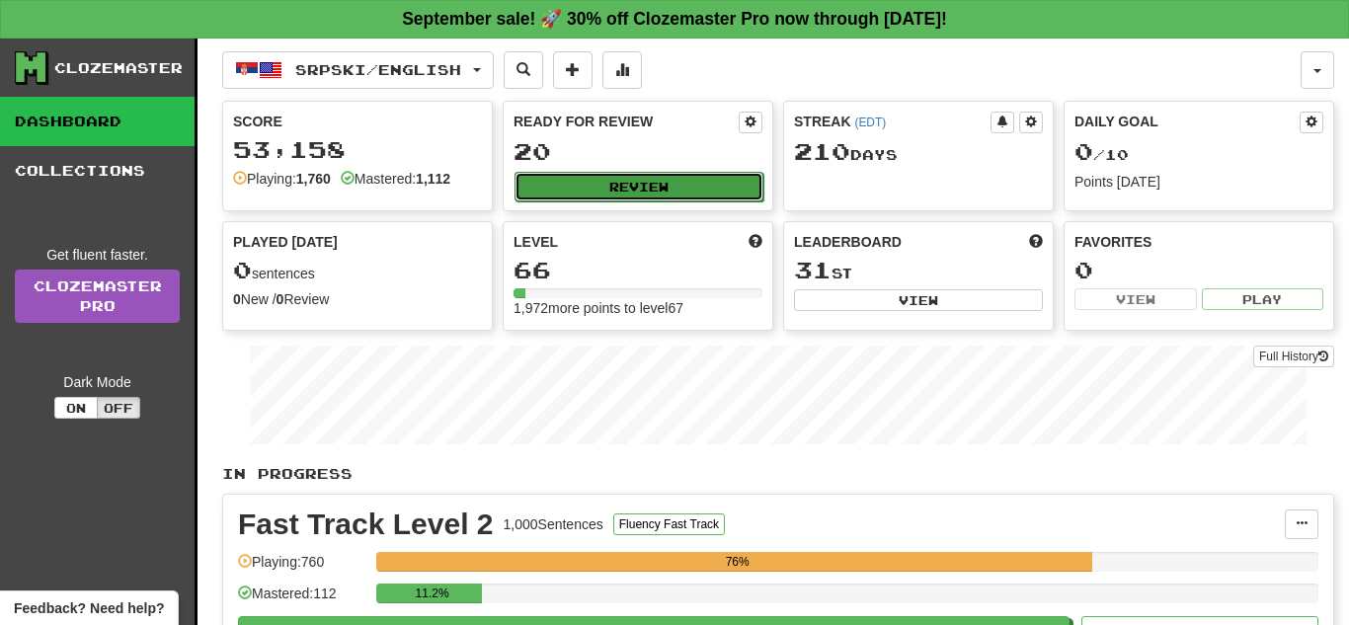
click at [617, 181] on button "Review" at bounding box center [638, 187] width 249 height 30
select select "**"
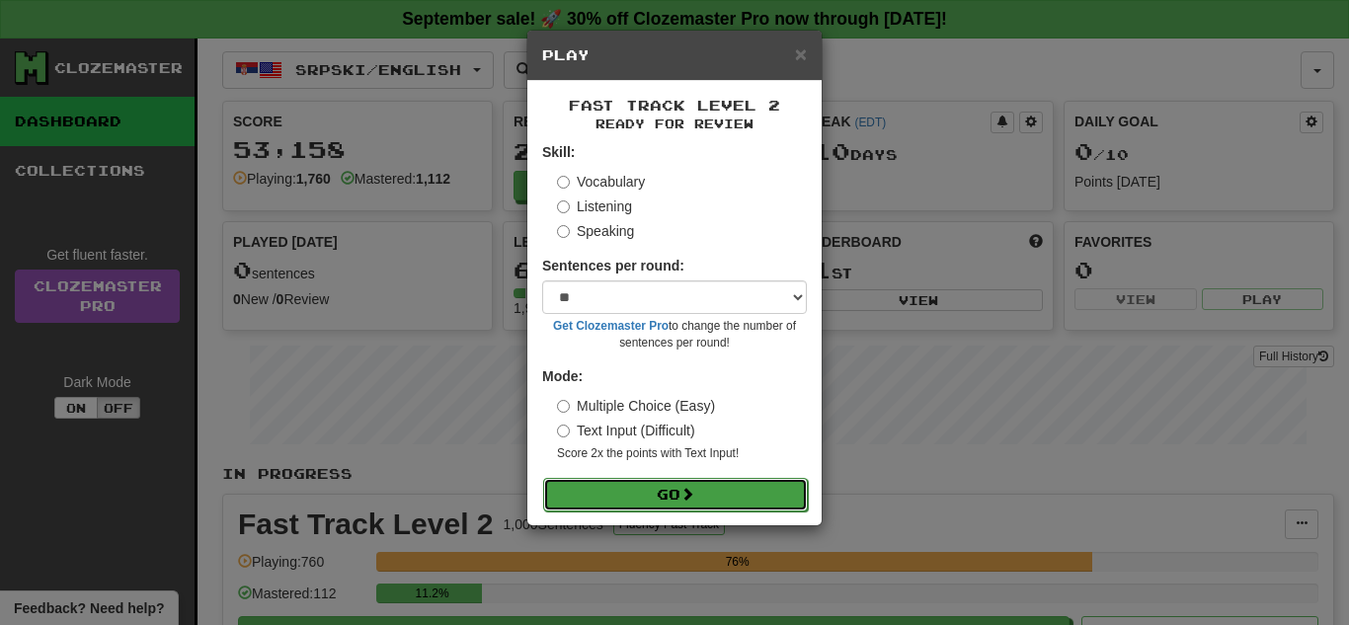
click at [673, 491] on button "Go" at bounding box center [675, 495] width 265 height 34
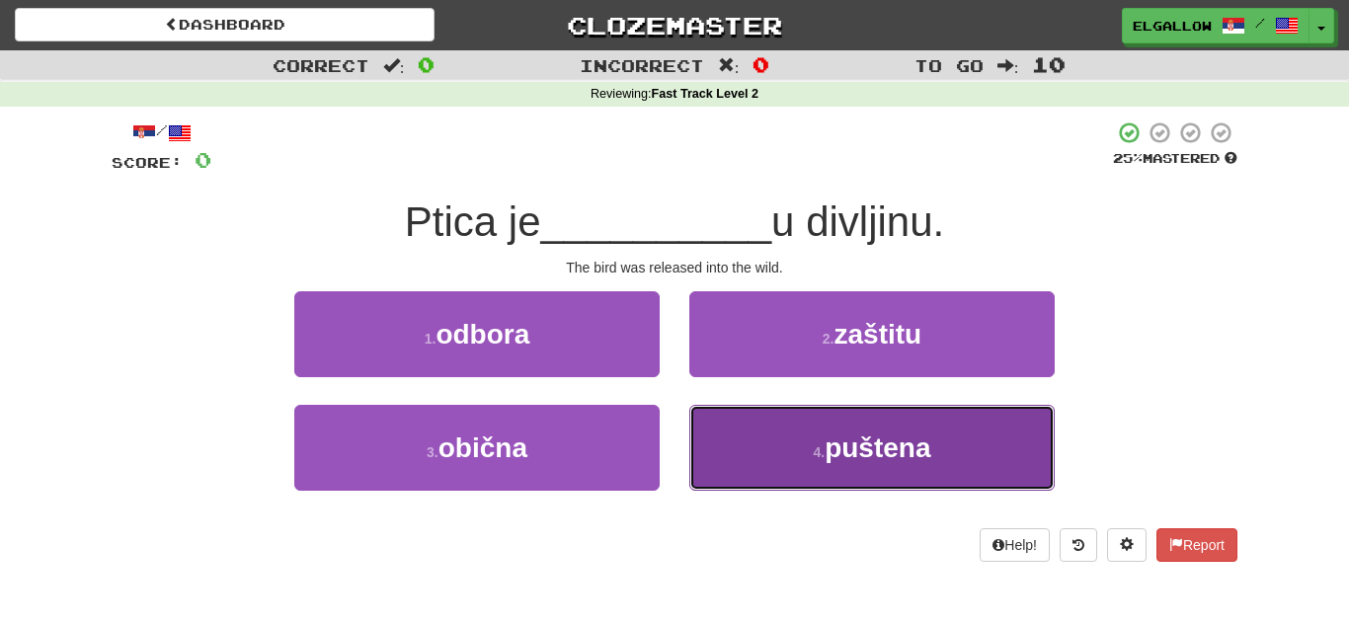
click at [806, 455] on button "4 . puštena" at bounding box center [871, 448] width 365 height 86
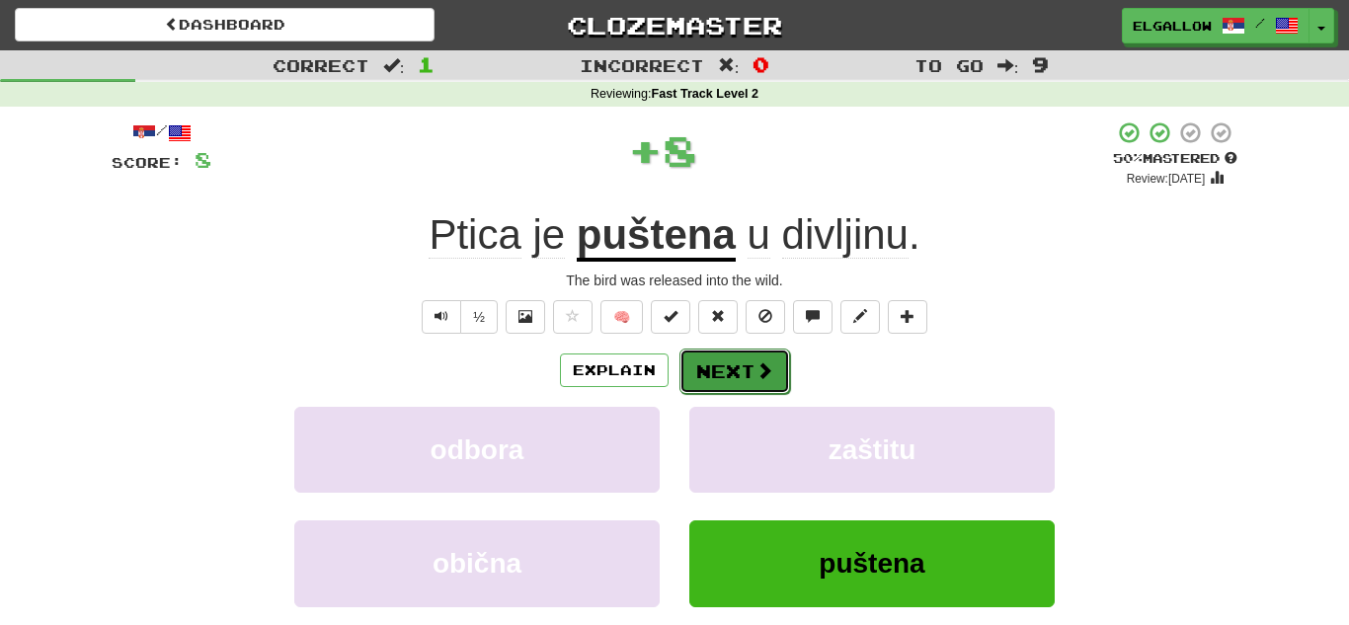
click at [741, 375] on button "Next" at bounding box center [734, 371] width 111 height 45
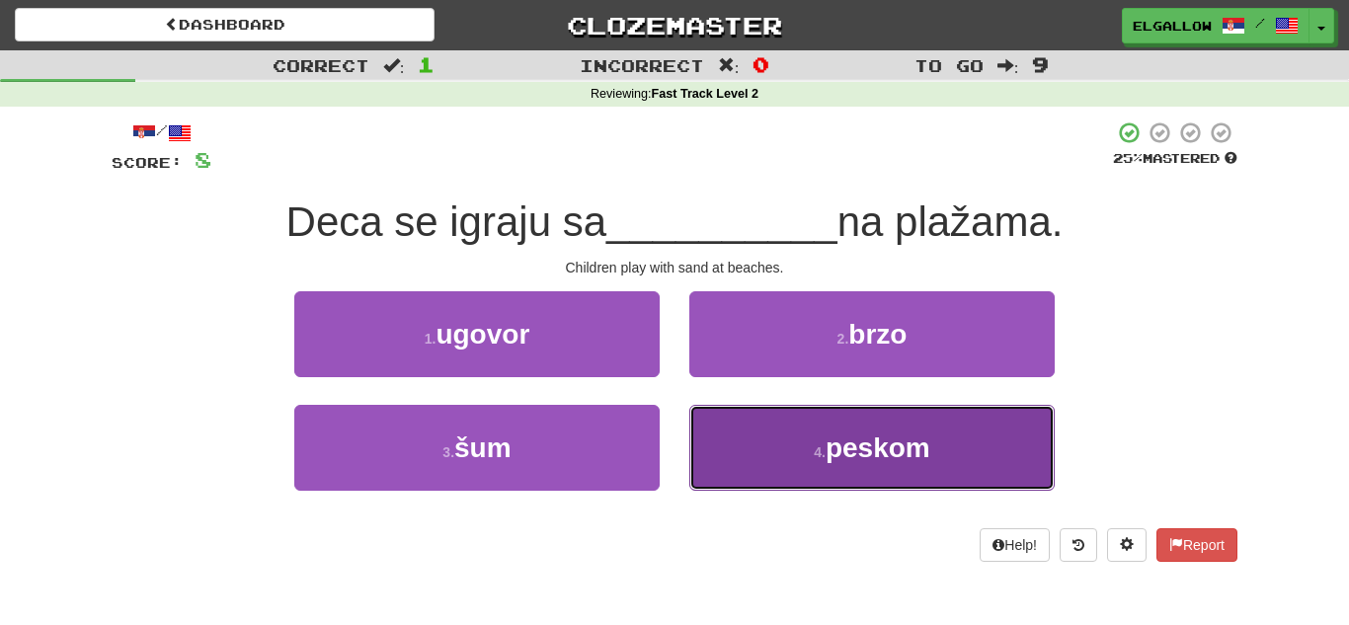
click at [804, 470] on button "4 . peskom" at bounding box center [871, 448] width 365 height 86
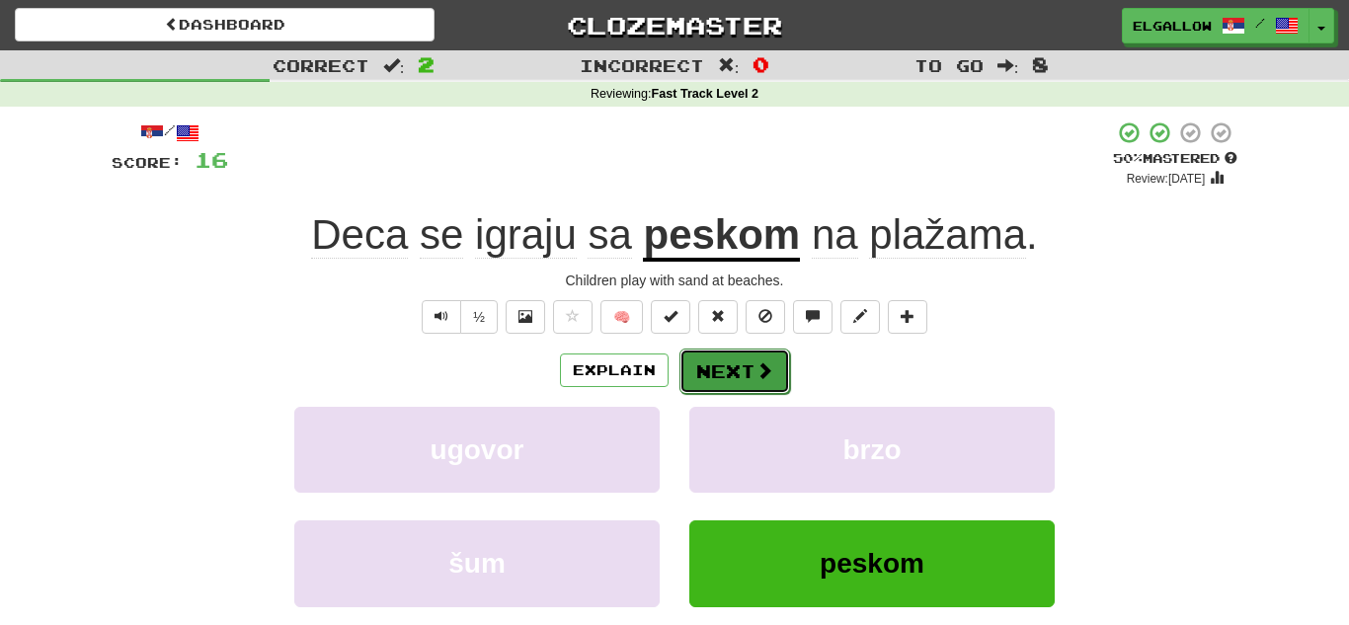
click at [767, 381] on button "Next" at bounding box center [734, 371] width 111 height 45
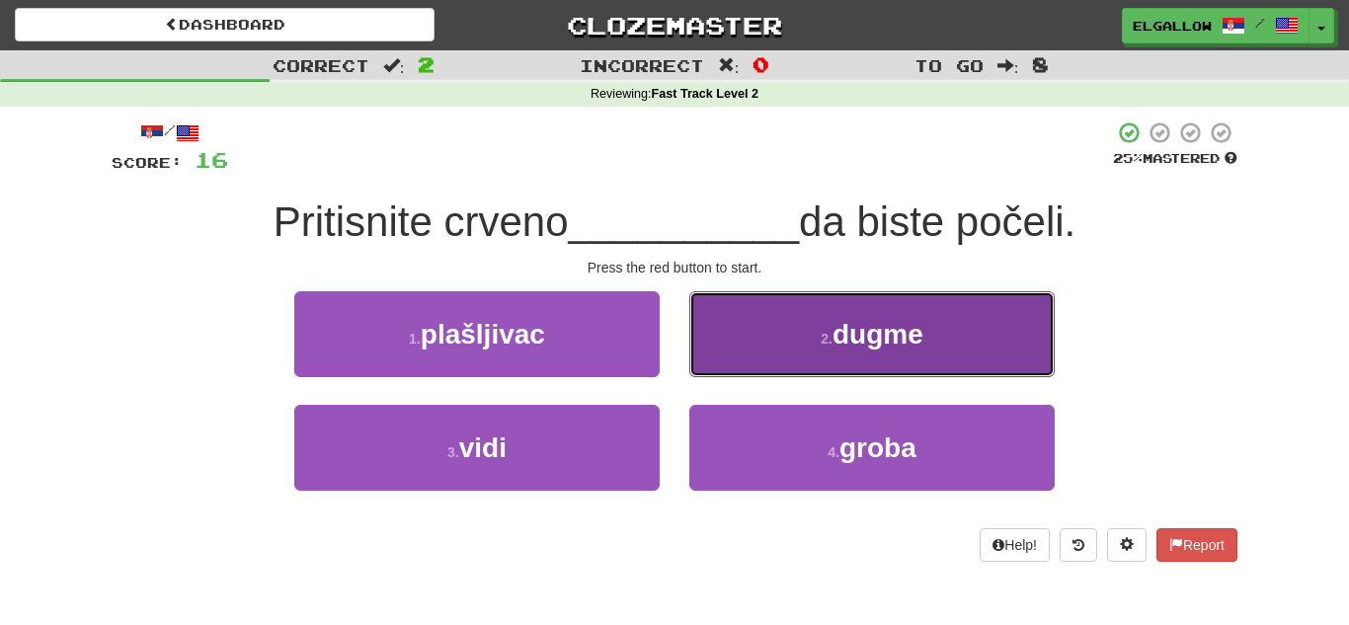
click at [893, 321] on span "dugme" at bounding box center [877, 334] width 91 height 31
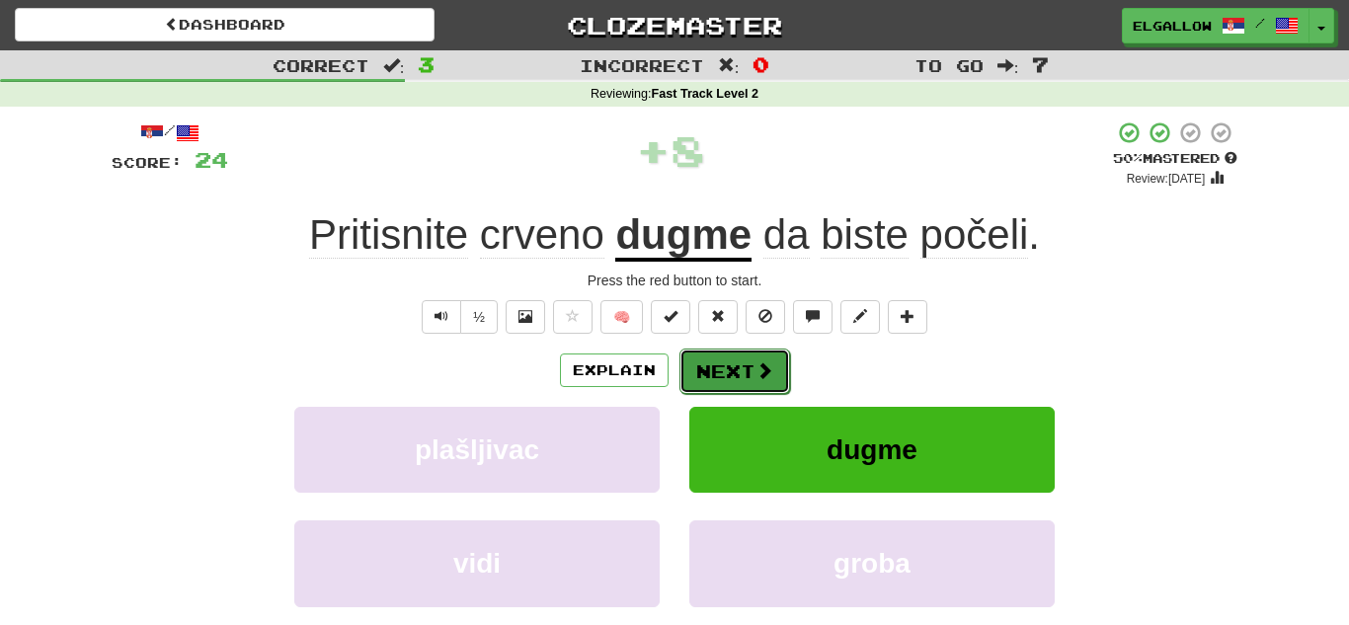
click at [747, 372] on button "Next" at bounding box center [734, 371] width 111 height 45
